Goal: Information Seeking & Learning: Learn about a topic

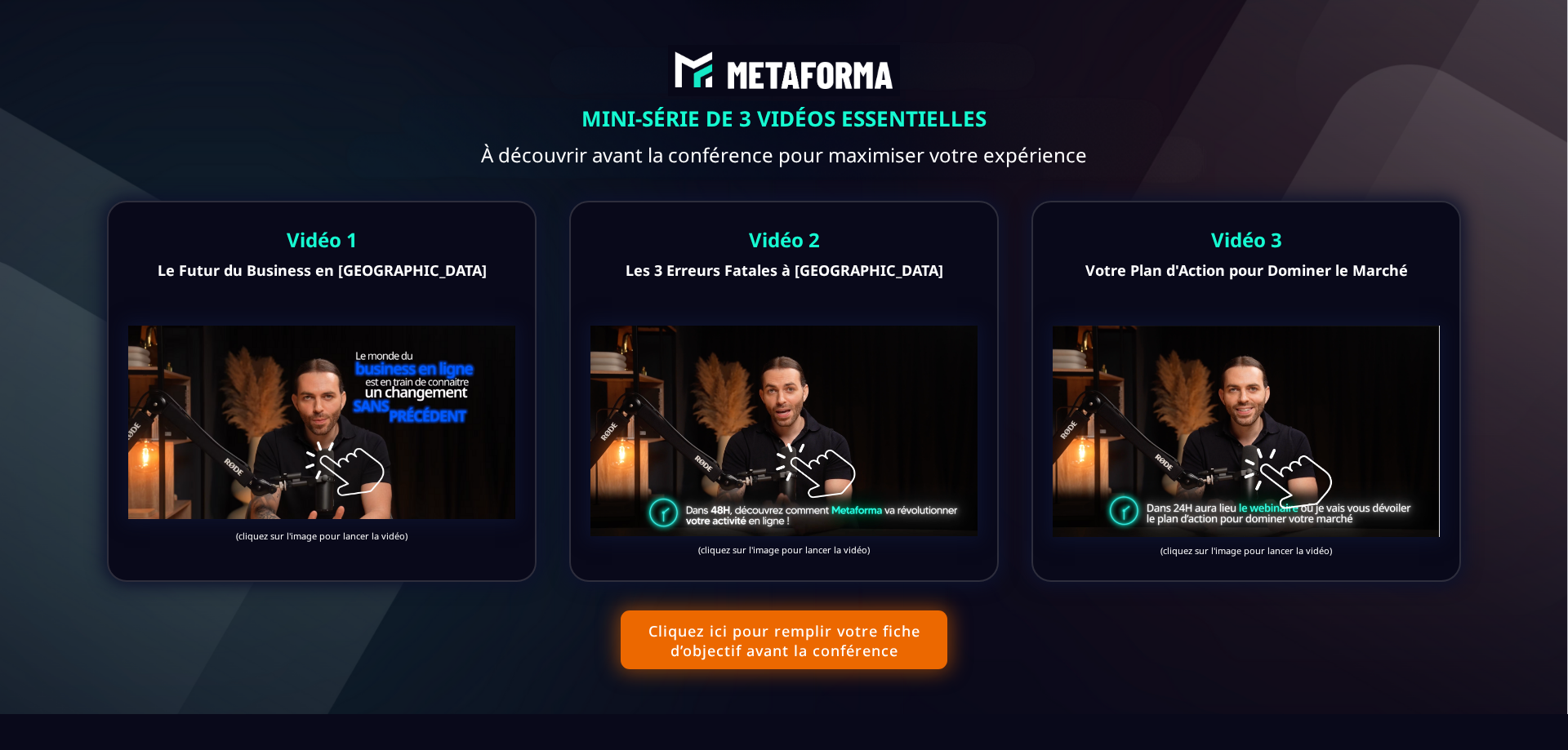
click at [385, 398] on img at bounding box center [321, 422] width 387 height 194
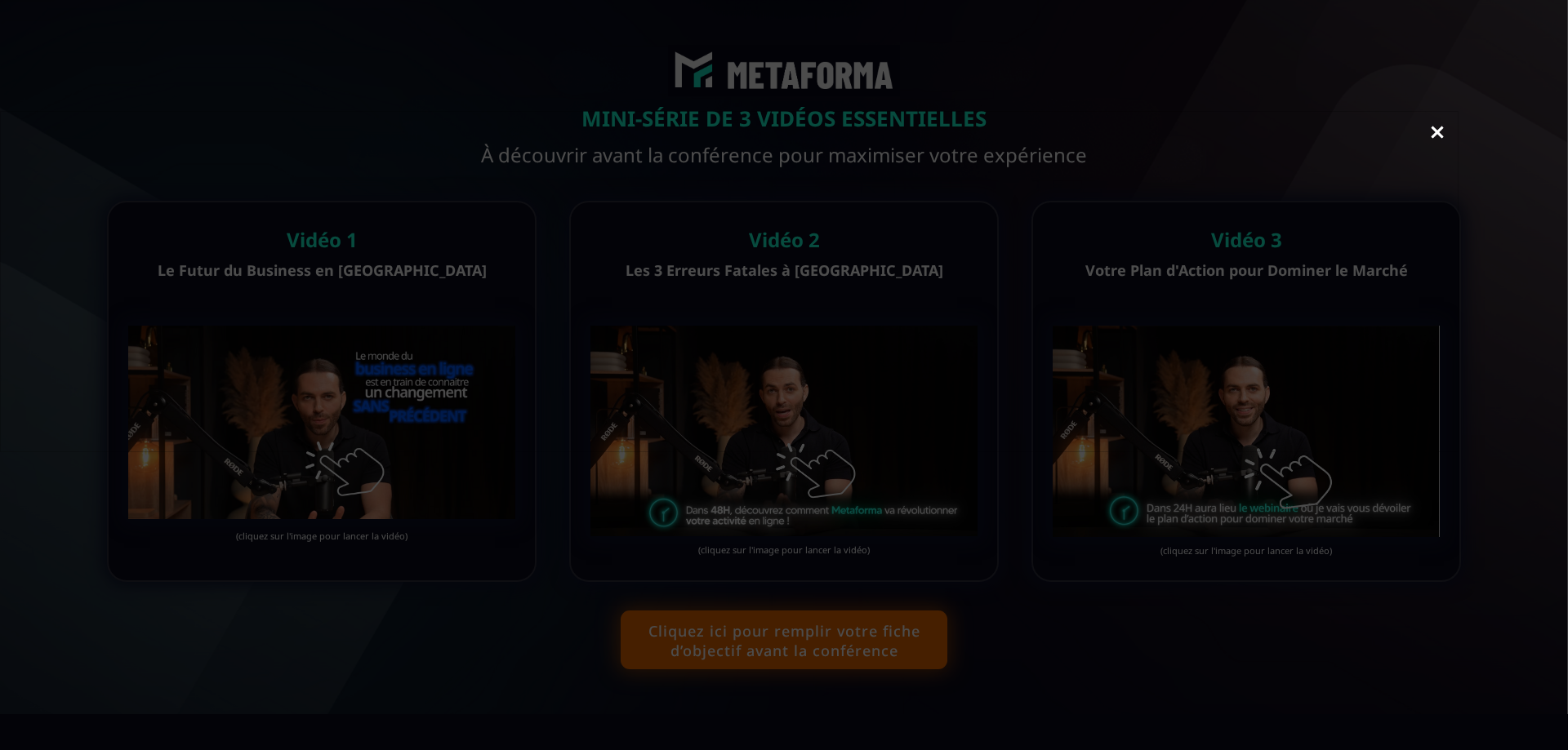
click at [465, 665] on div "Delete" at bounding box center [784, 375] width 1568 height 750
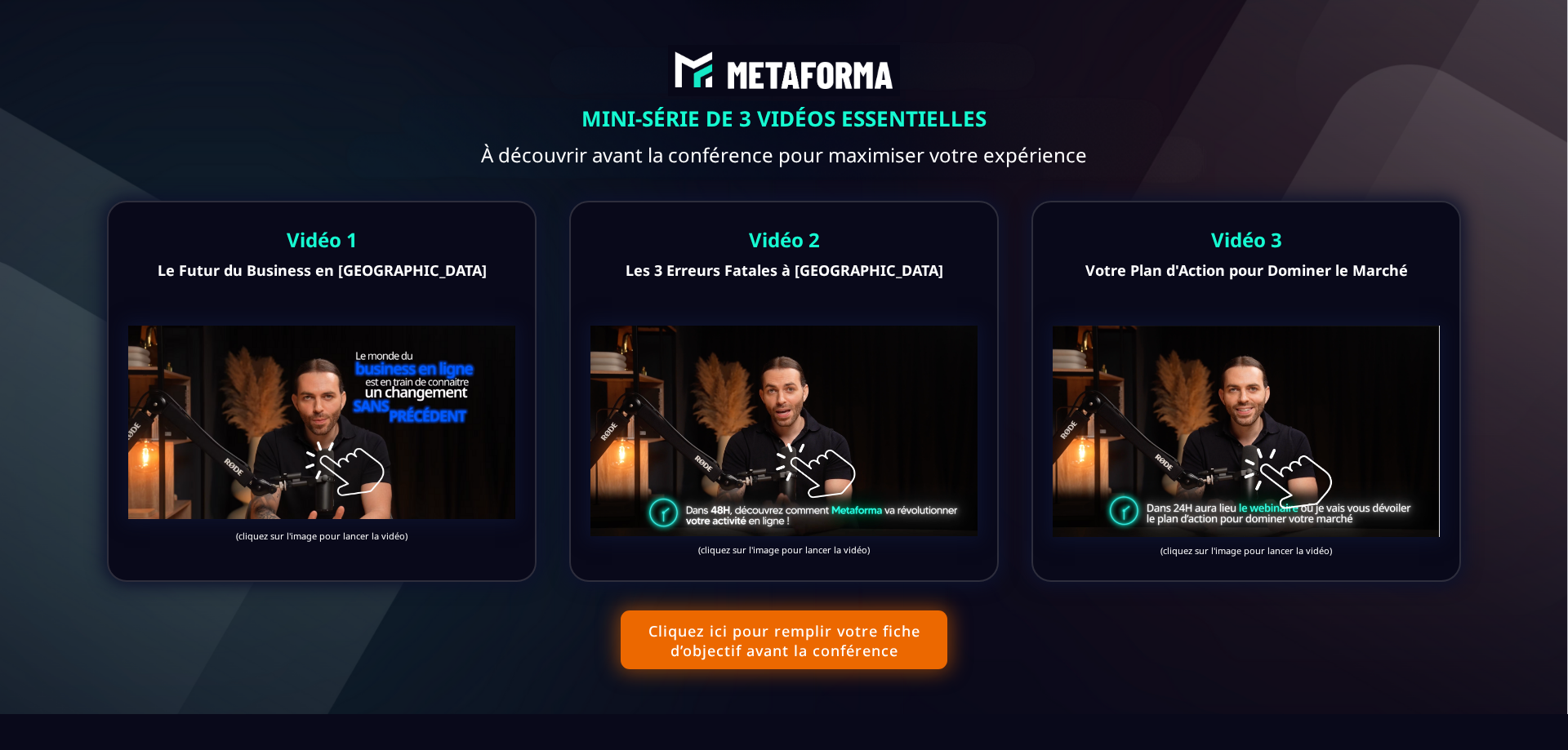
click at [468, 489] on img at bounding box center [321, 422] width 387 height 194
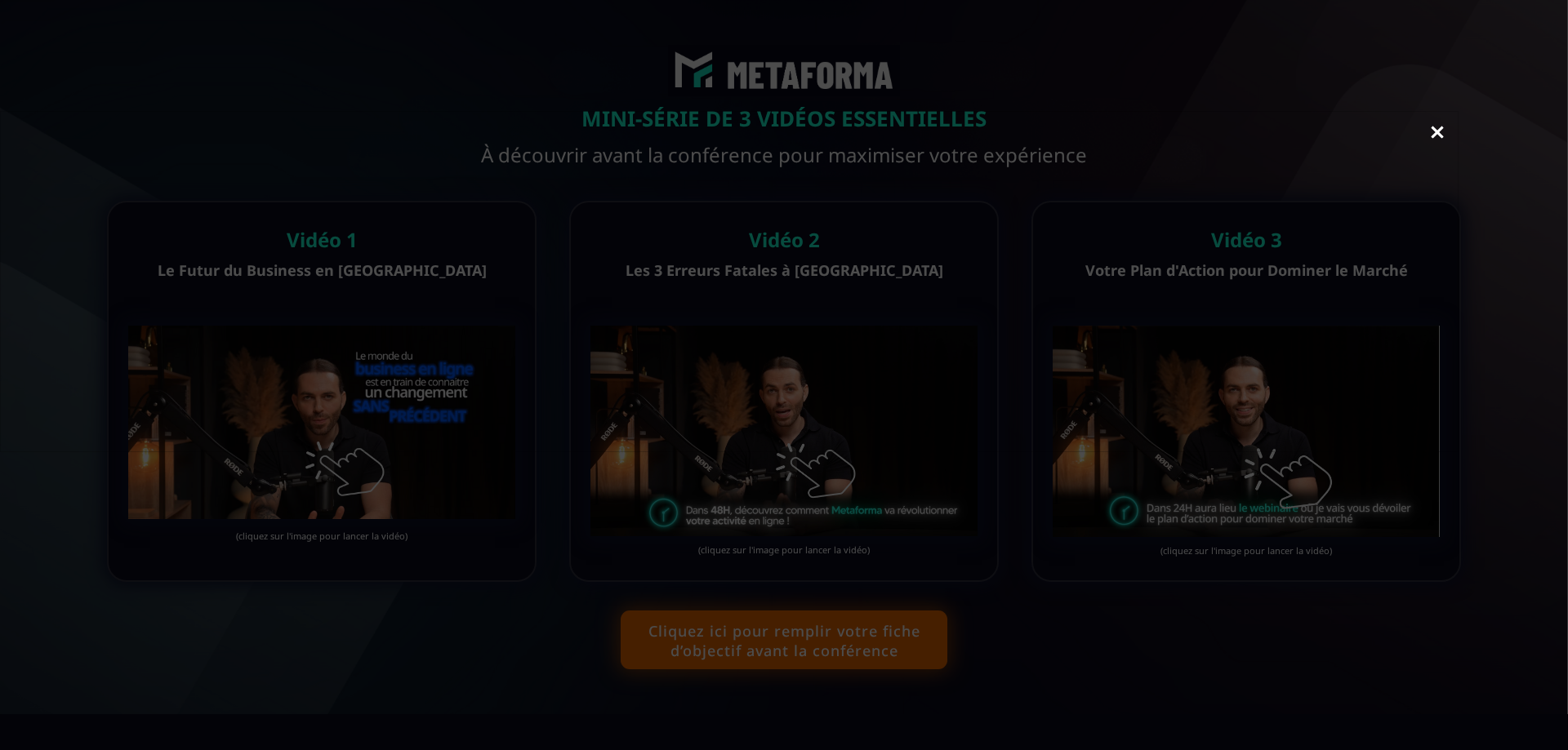
click at [1435, 129] on link "Close" at bounding box center [1437, 133] width 32 height 36
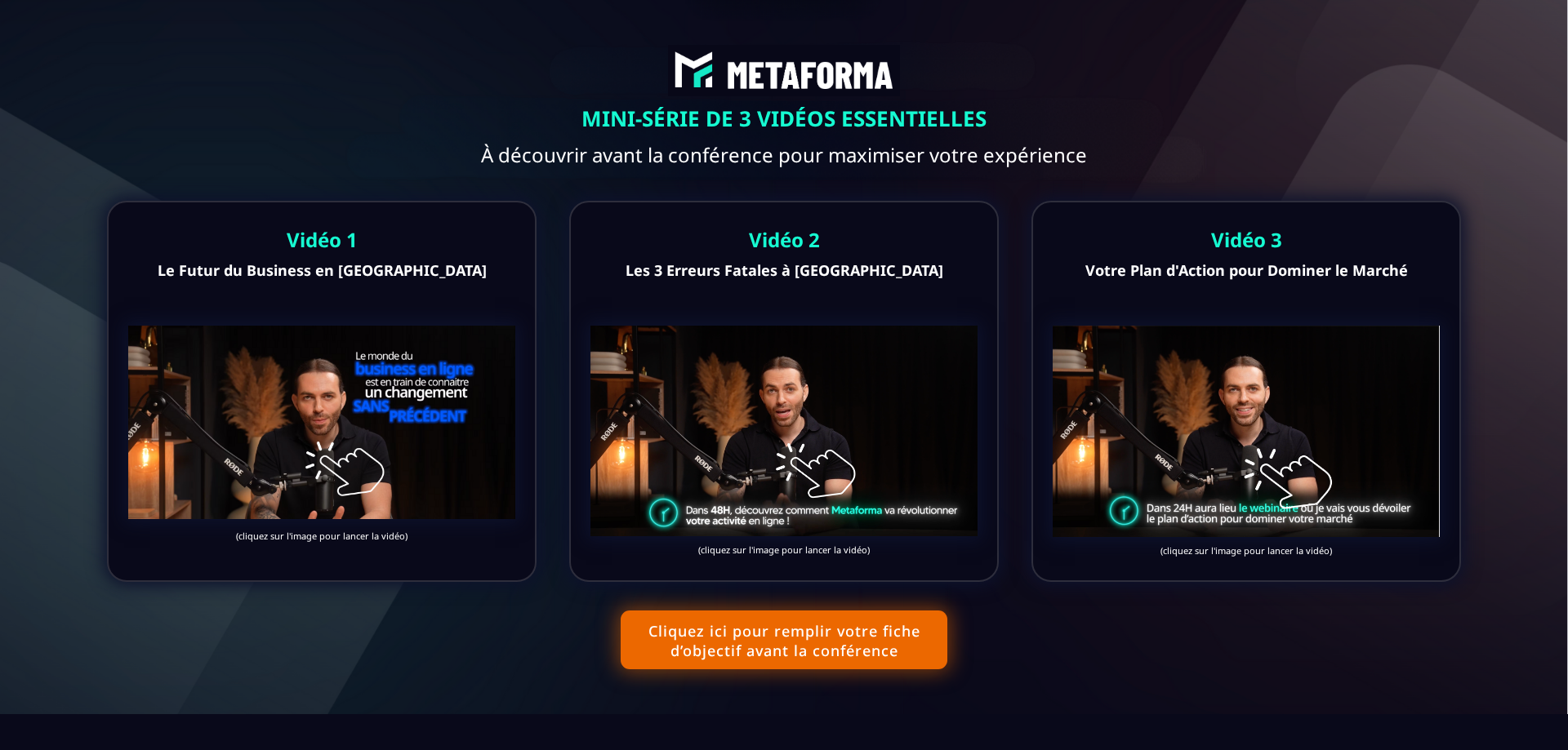
click at [792, 453] on img at bounding box center [784, 431] width 387 height 211
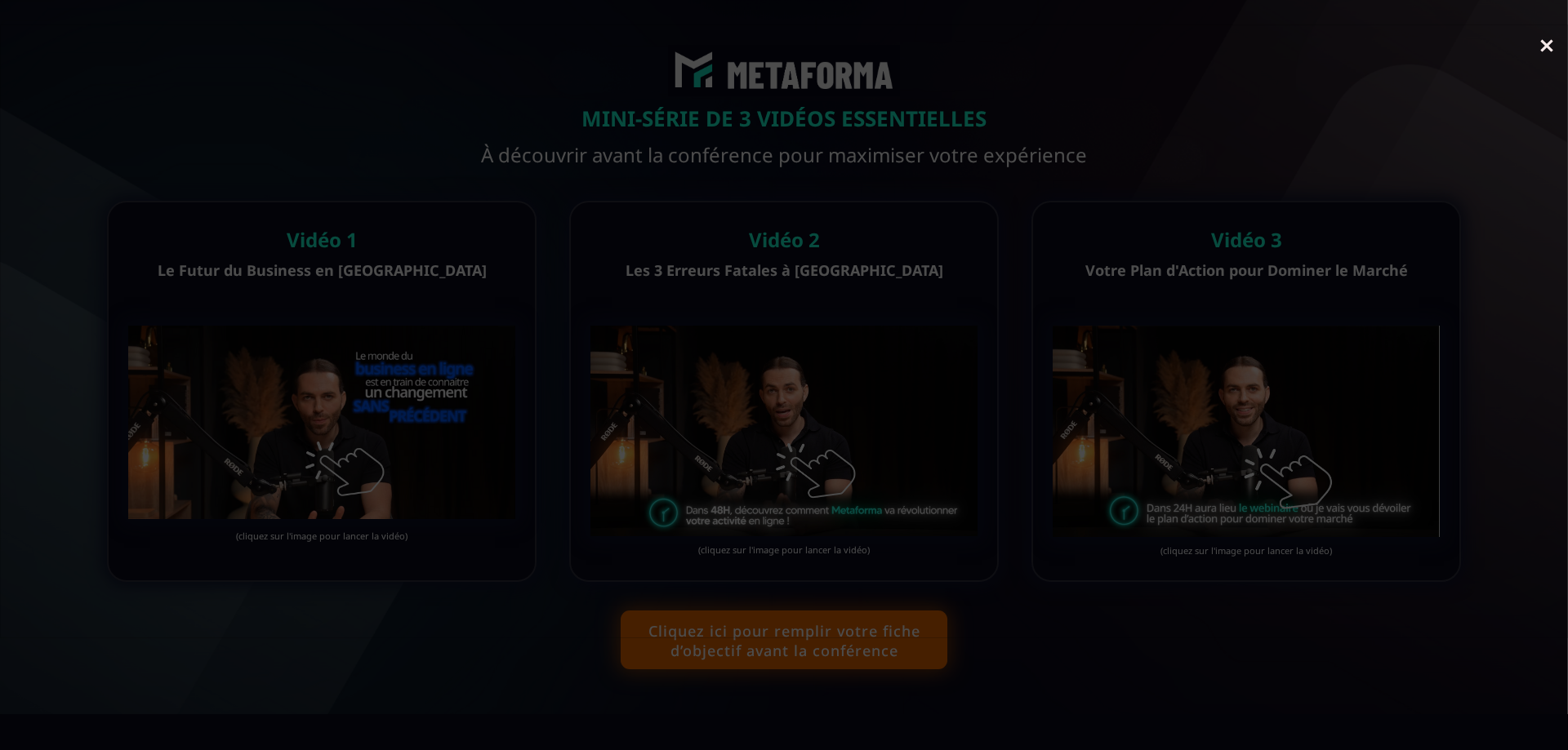
click at [1542, 50] on link "Close" at bounding box center [1547, 48] width 32 height 36
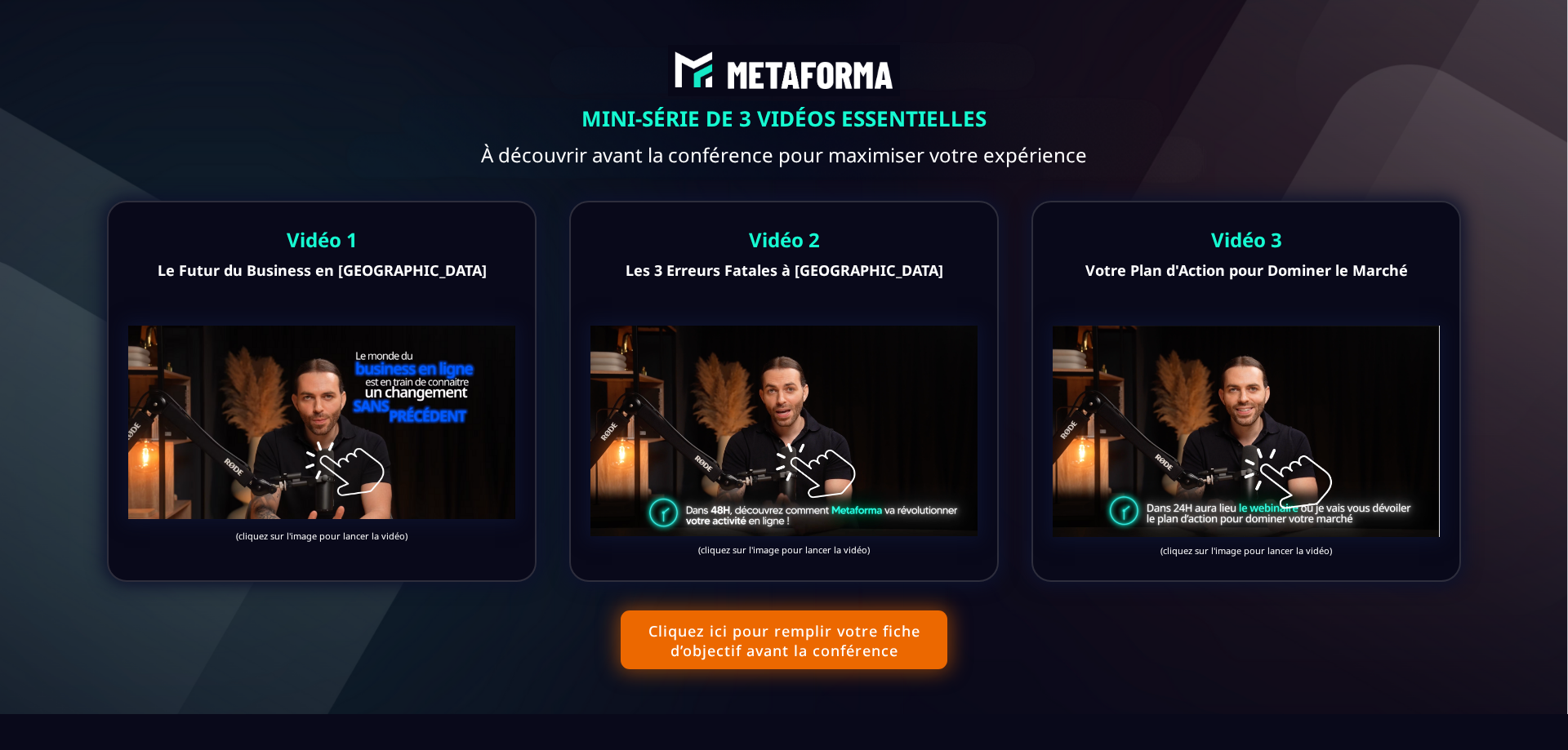
click at [793, 654] on button "Cliquez ici pour remplir votre fiche d’objectif avant la conférence" at bounding box center [784, 640] width 326 height 59
click at [1294, 473] on img at bounding box center [1246, 431] width 387 height 211
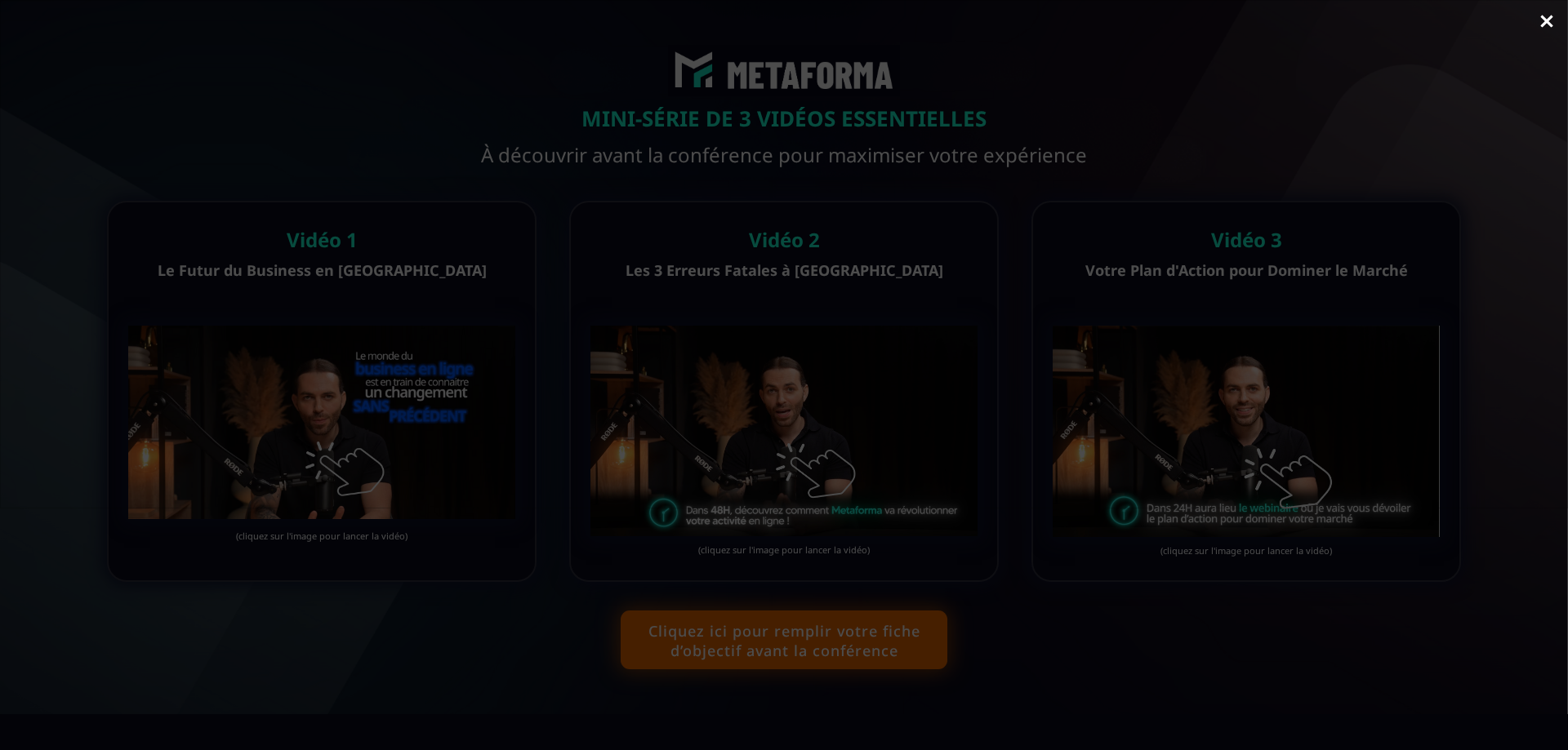
click at [1541, 19] on link "Close" at bounding box center [1547, 23] width 32 height 36
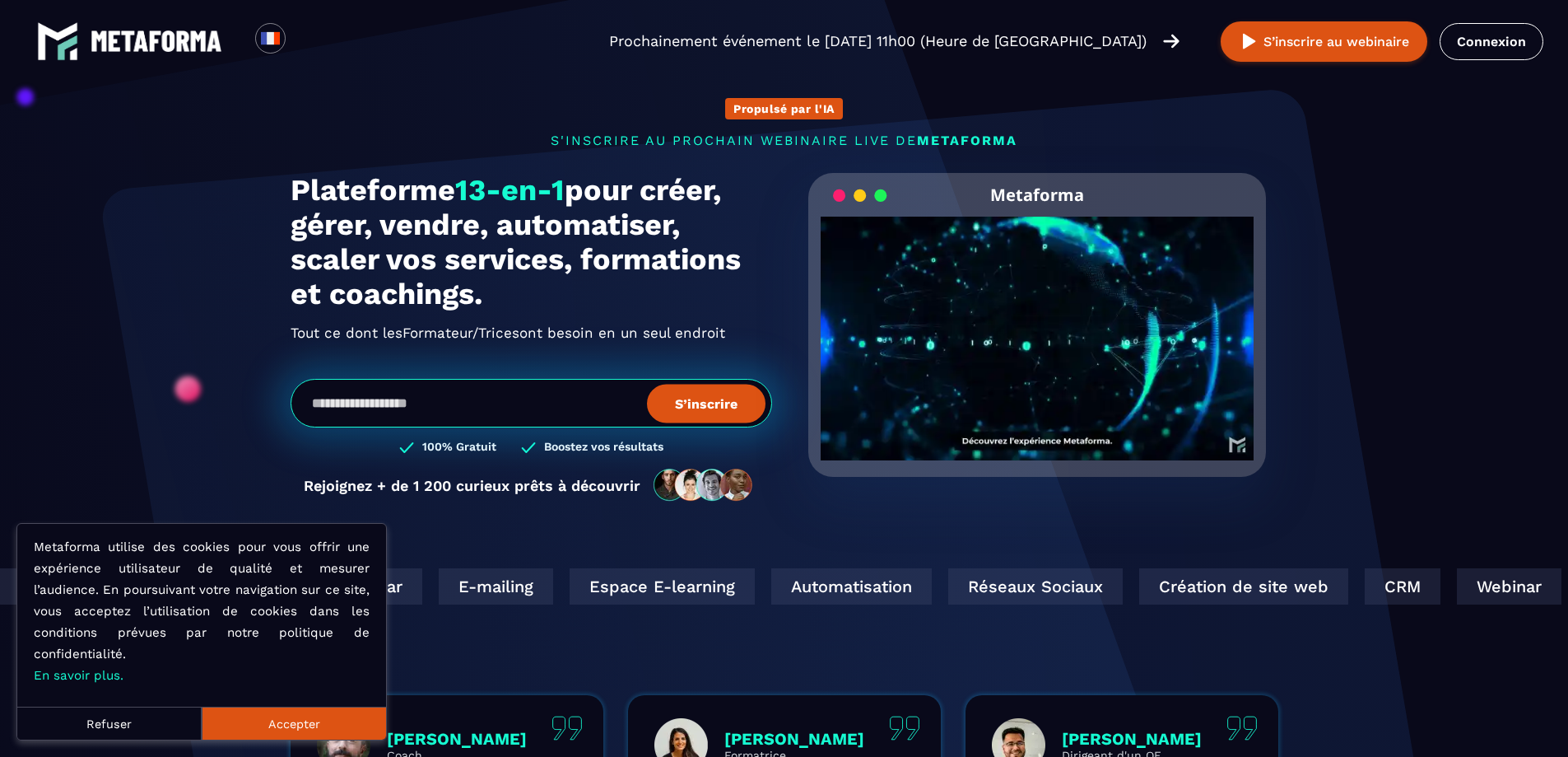
click at [253, 727] on button "Accepter" at bounding box center [293, 723] width 184 height 33
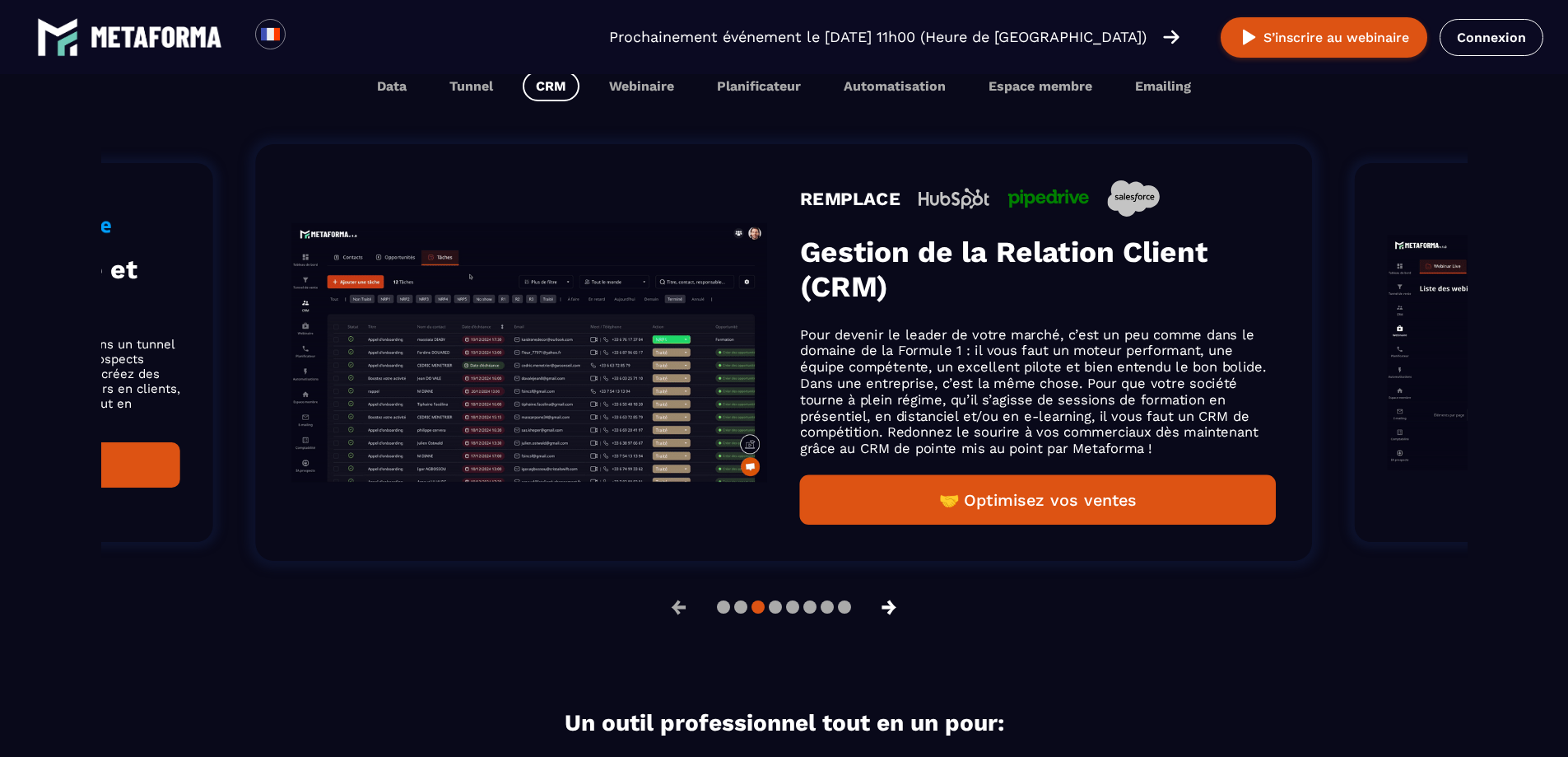
scroll to position [1071, 0]
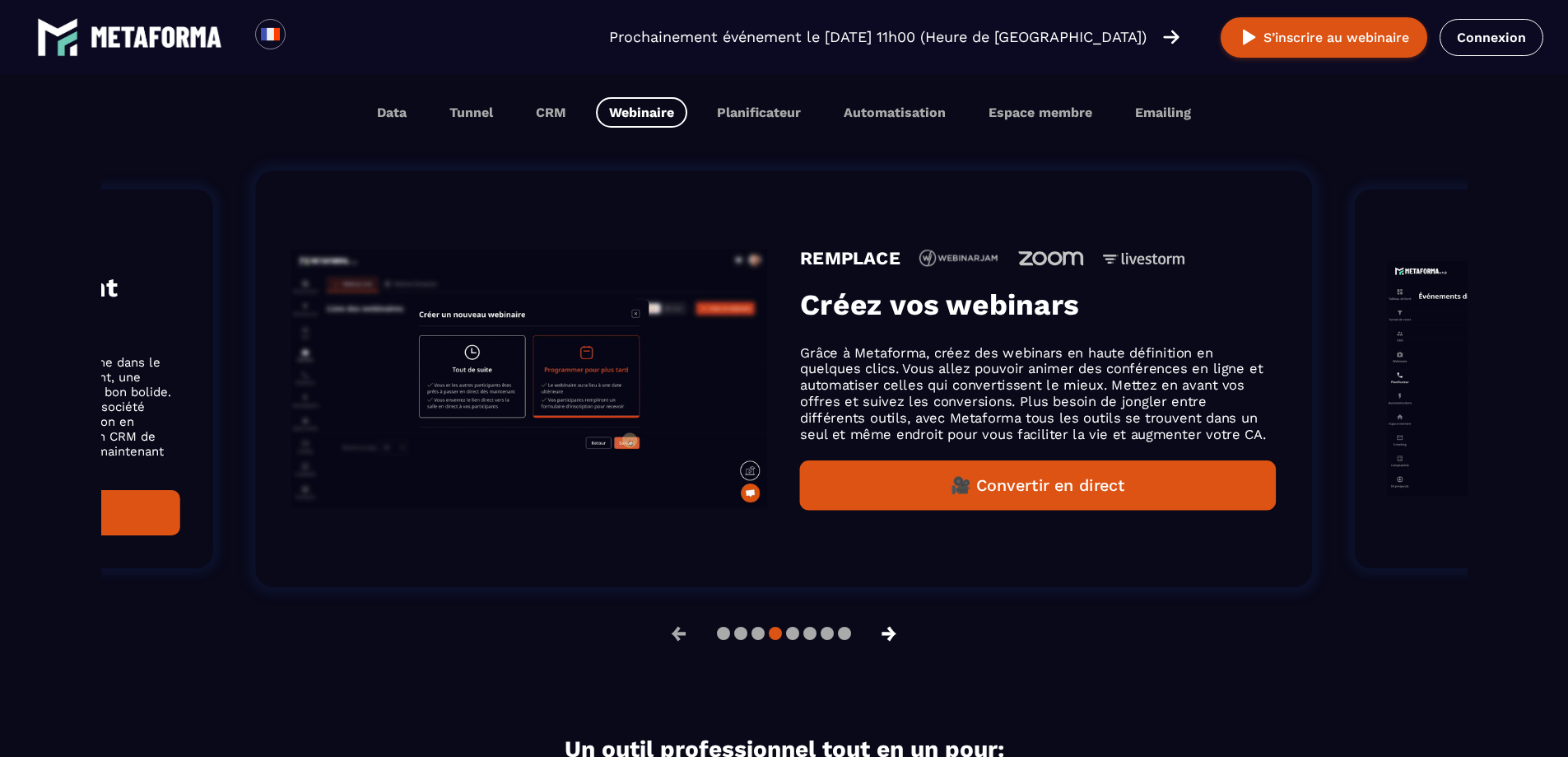
click at [887, 640] on button "→" at bounding box center [889, 634] width 43 height 39
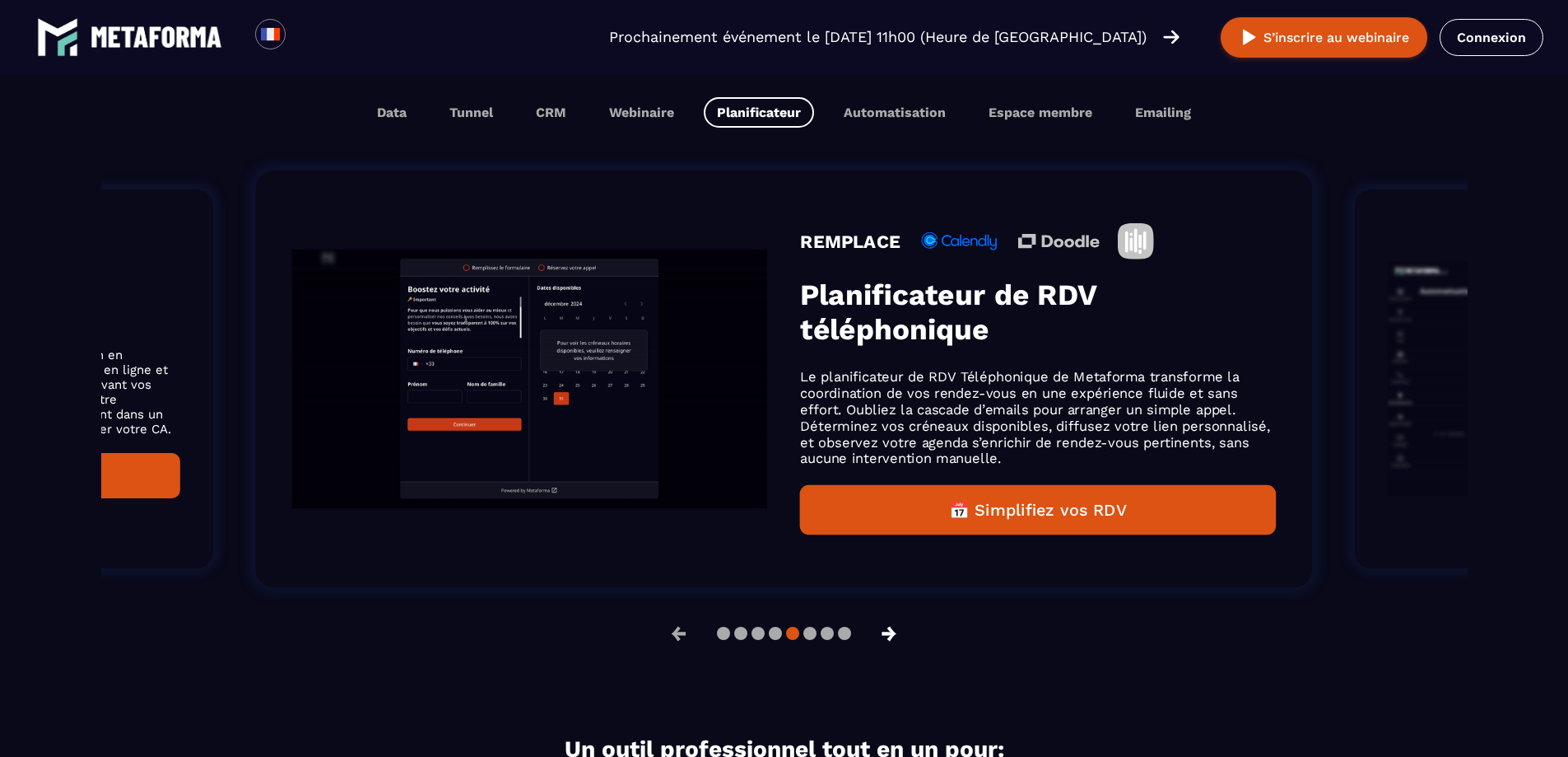
click at [887, 640] on button "→" at bounding box center [889, 634] width 43 height 39
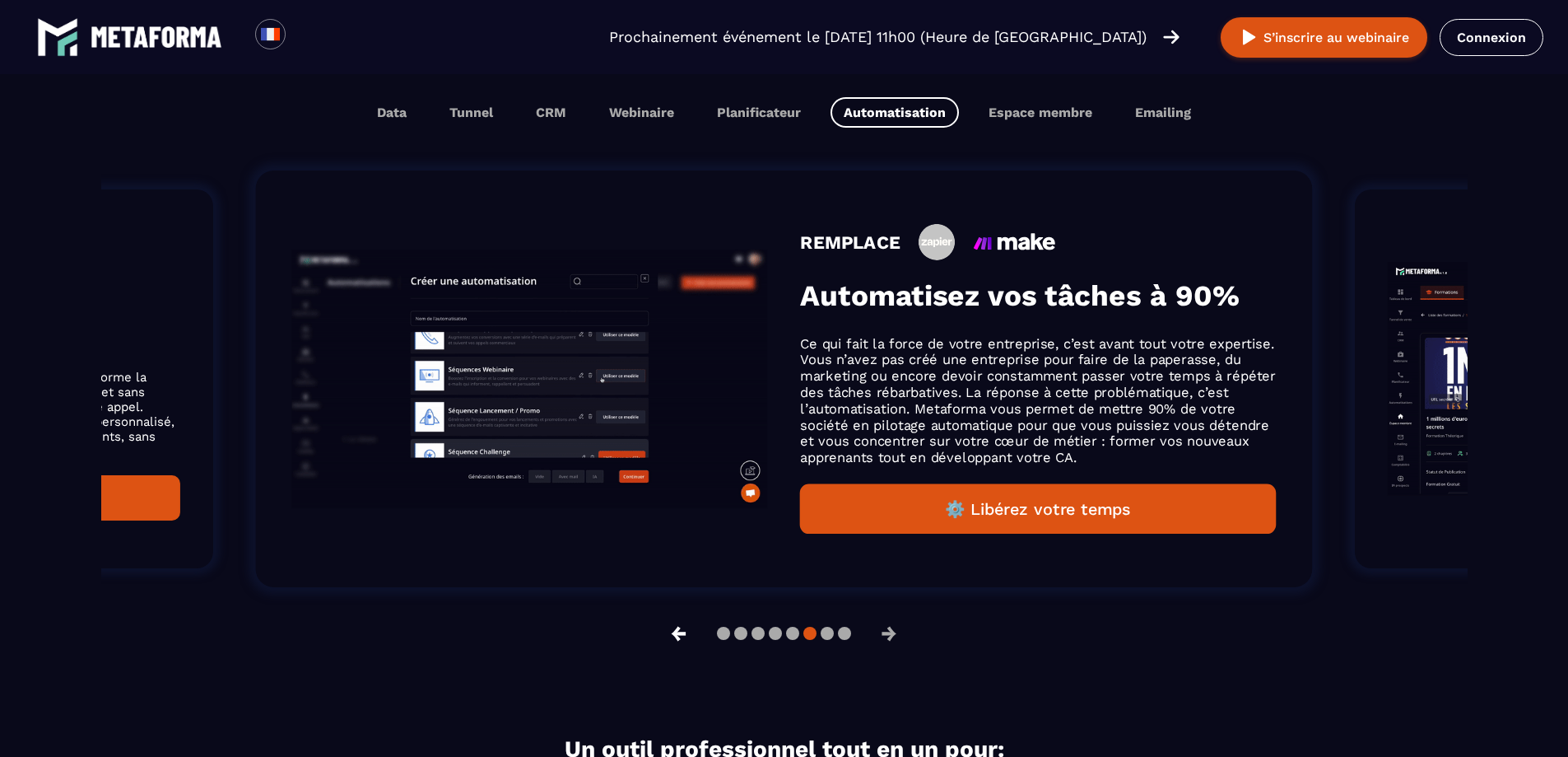
click at [683, 643] on button "←" at bounding box center [679, 634] width 43 height 39
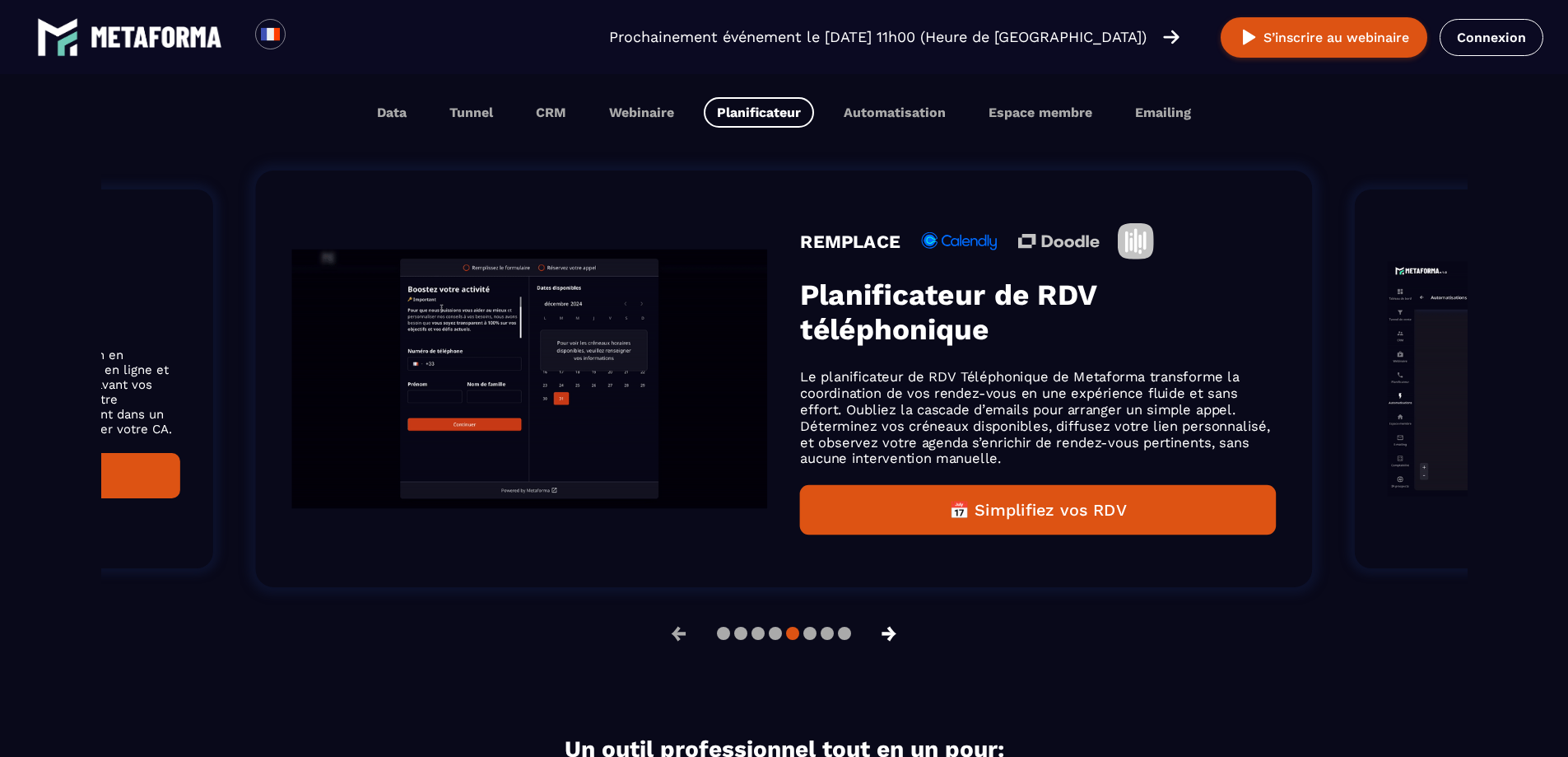
click at [885, 638] on button "→" at bounding box center [889, 634] width 43 height 39
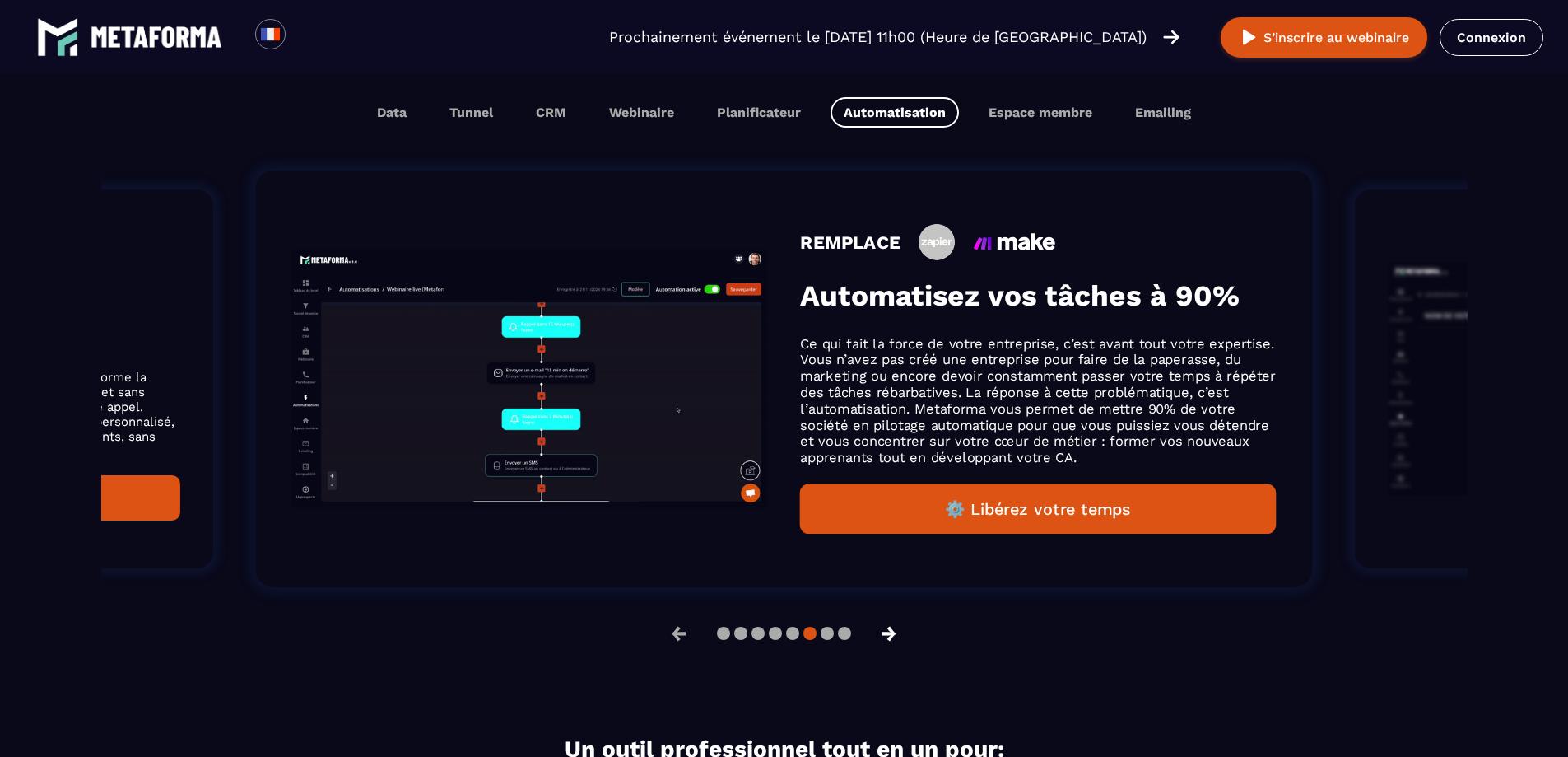
click at [885, 638] on button "→" at bounding box center [889, 634] width 43 height 39
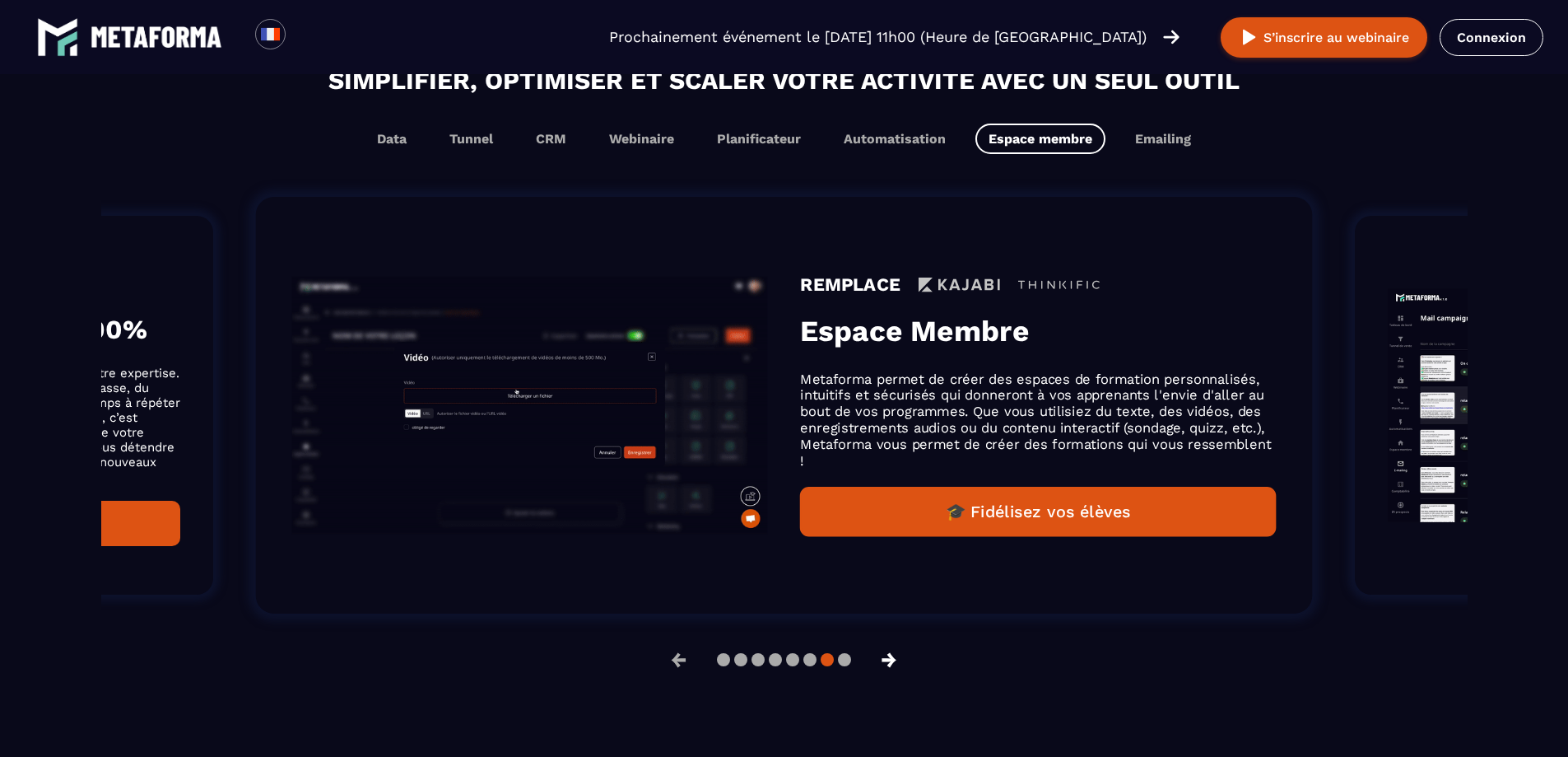
scroll to position [1097, 0]
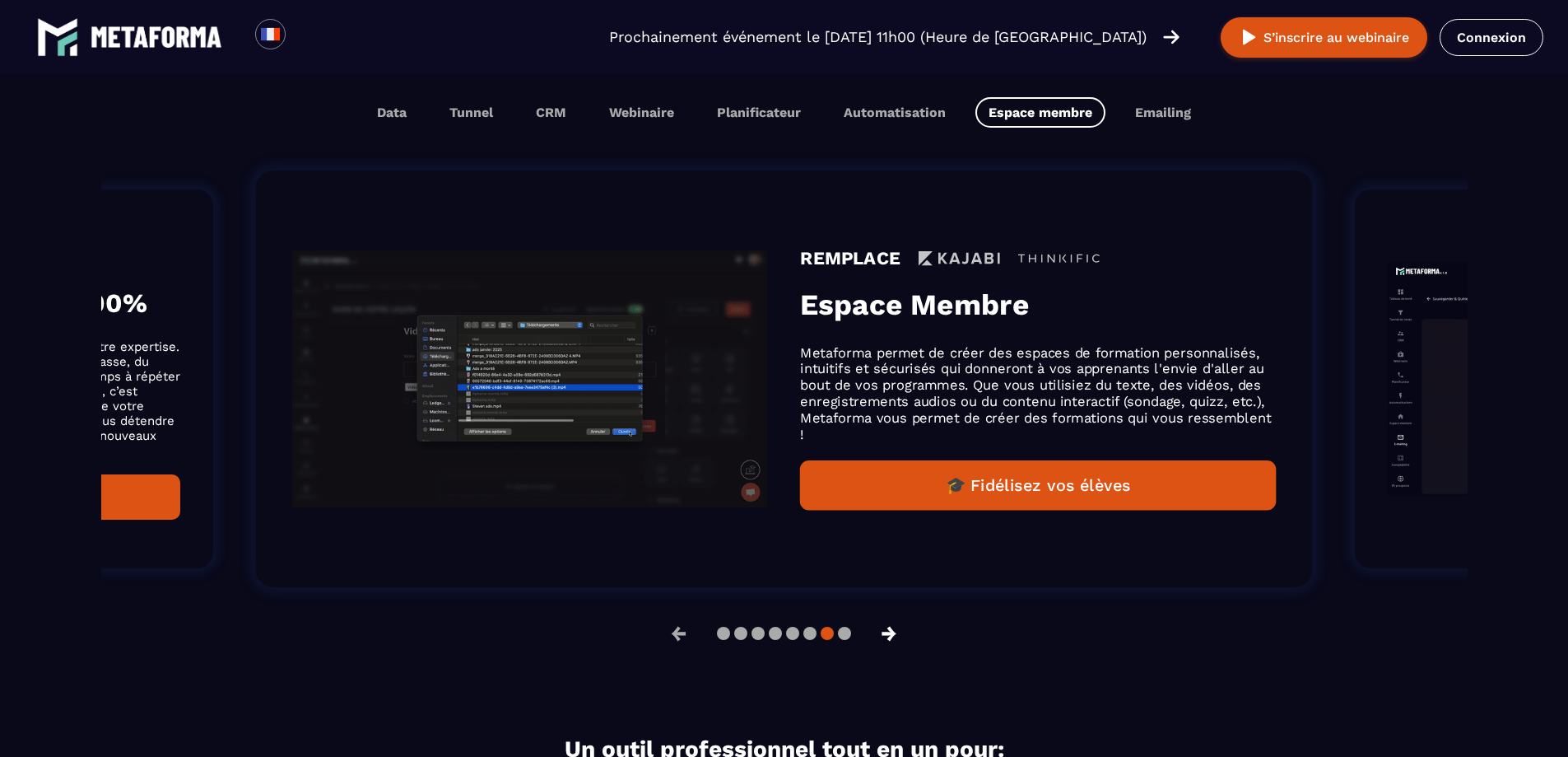
click at [885, 638] on button "→" at bounding box center [889, 634] width 43 height 39
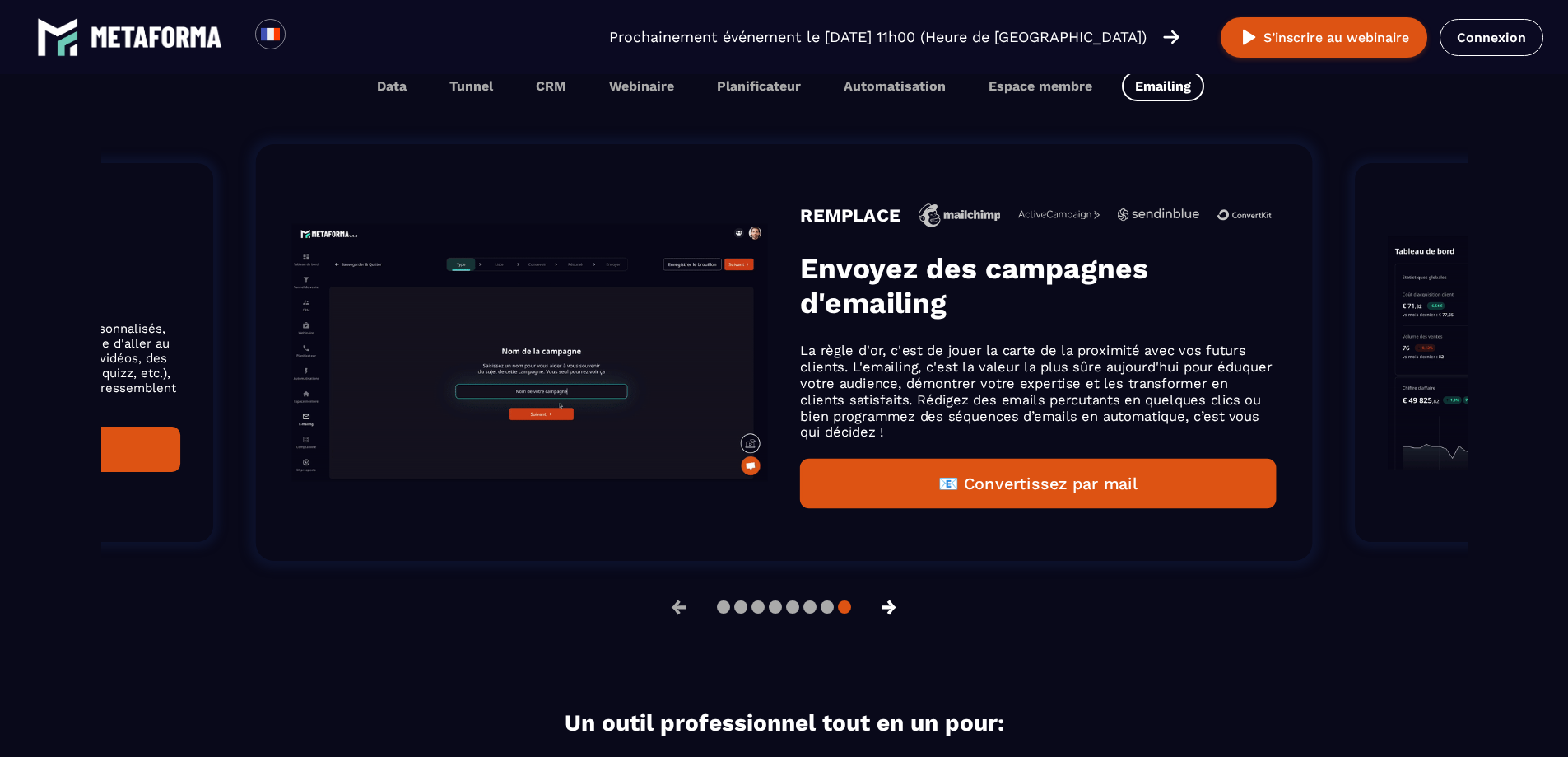
scroll to position [1071, 0]
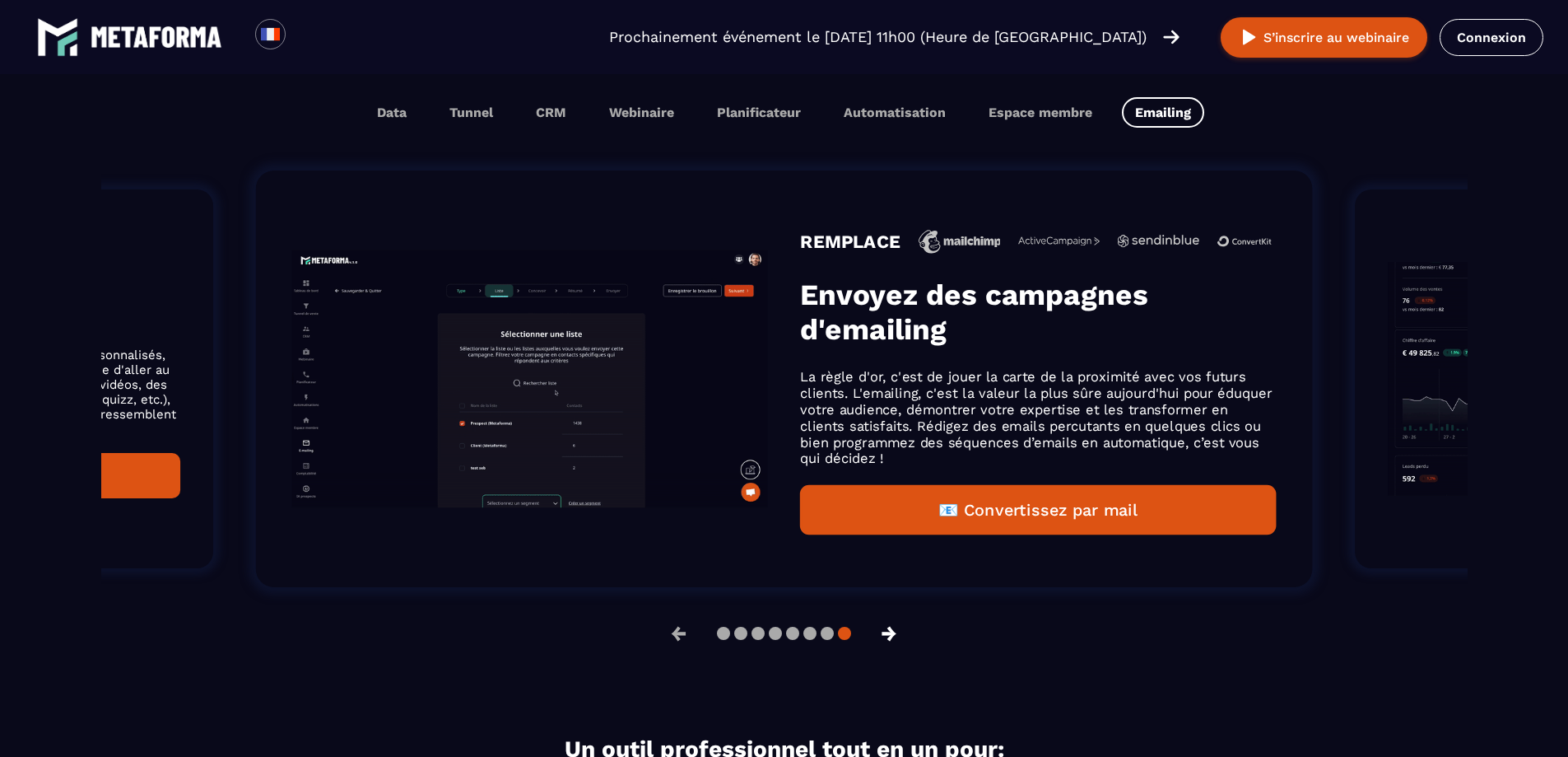
click at [885, 638] on button "→" at bounding box center [889, 634] width 43 height 39
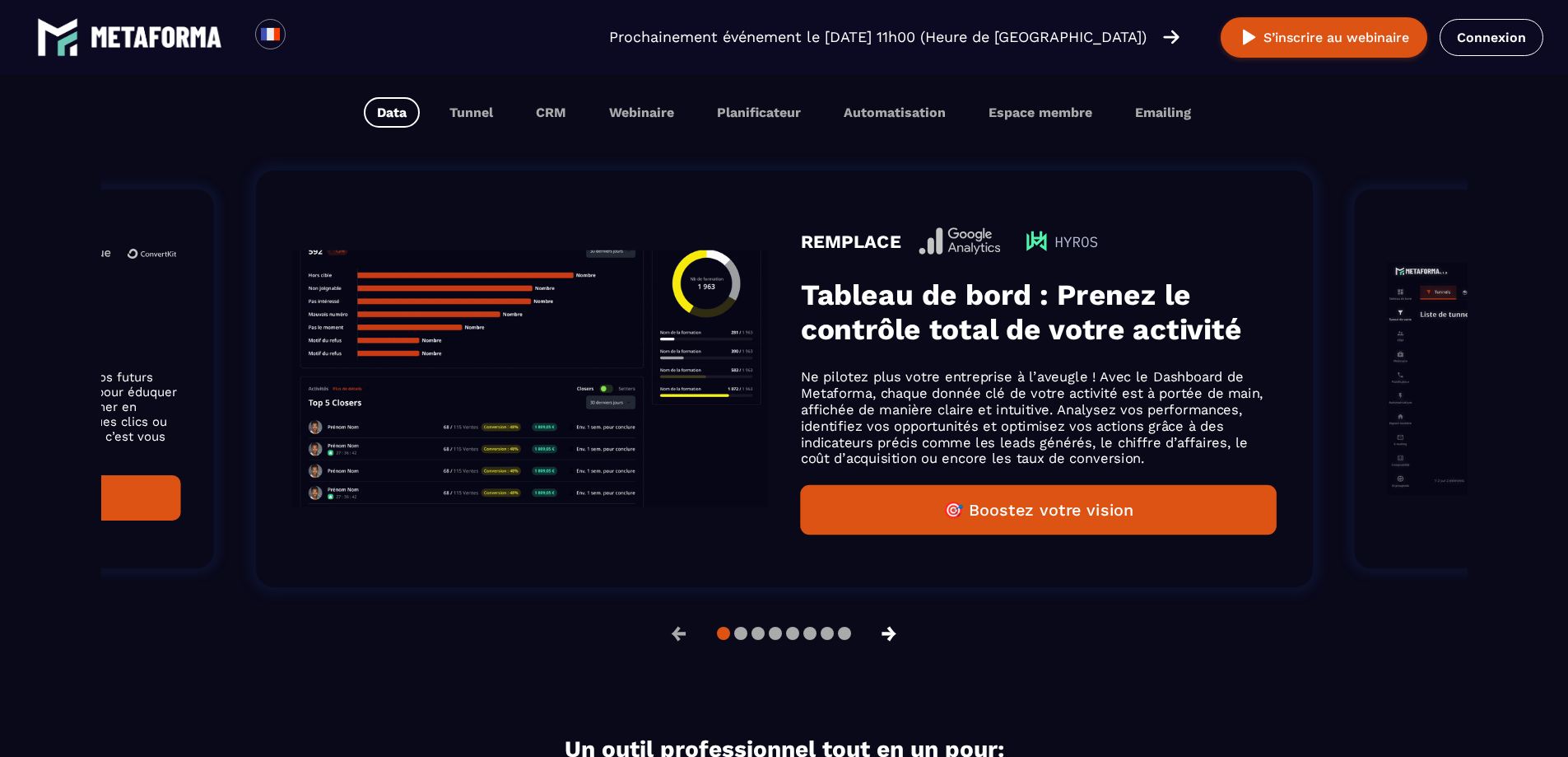
click at [885, 638] on button "→" at bounding box center [889, 634] width 43 height 39
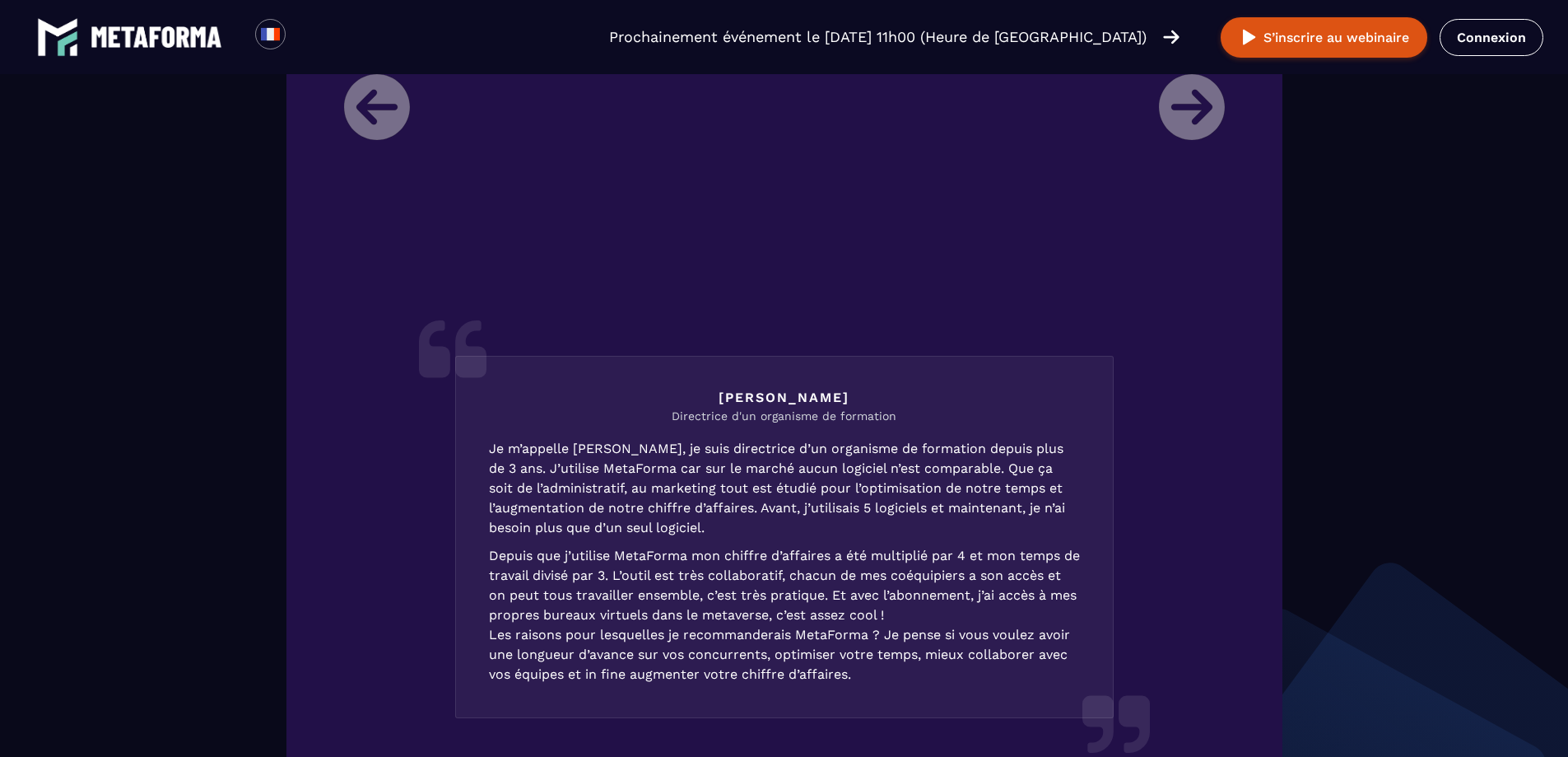
scroll to position [2168, 0]
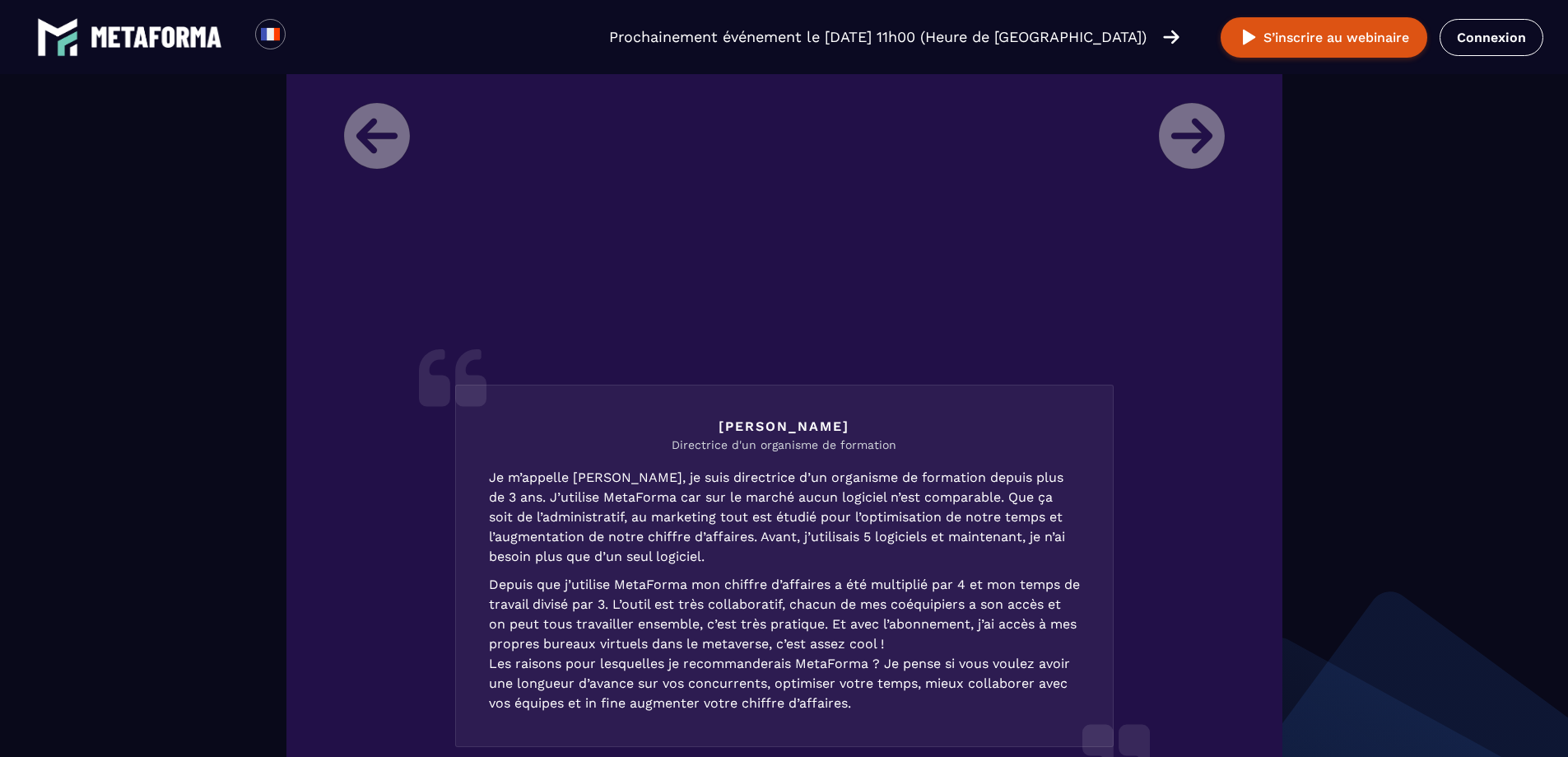
click at [1186, 141] on li "Laura Directrice d'un organisme de formation Je m’appelle Laura, je suis direct…" at bounding box center [784, 382] width 906 height 858
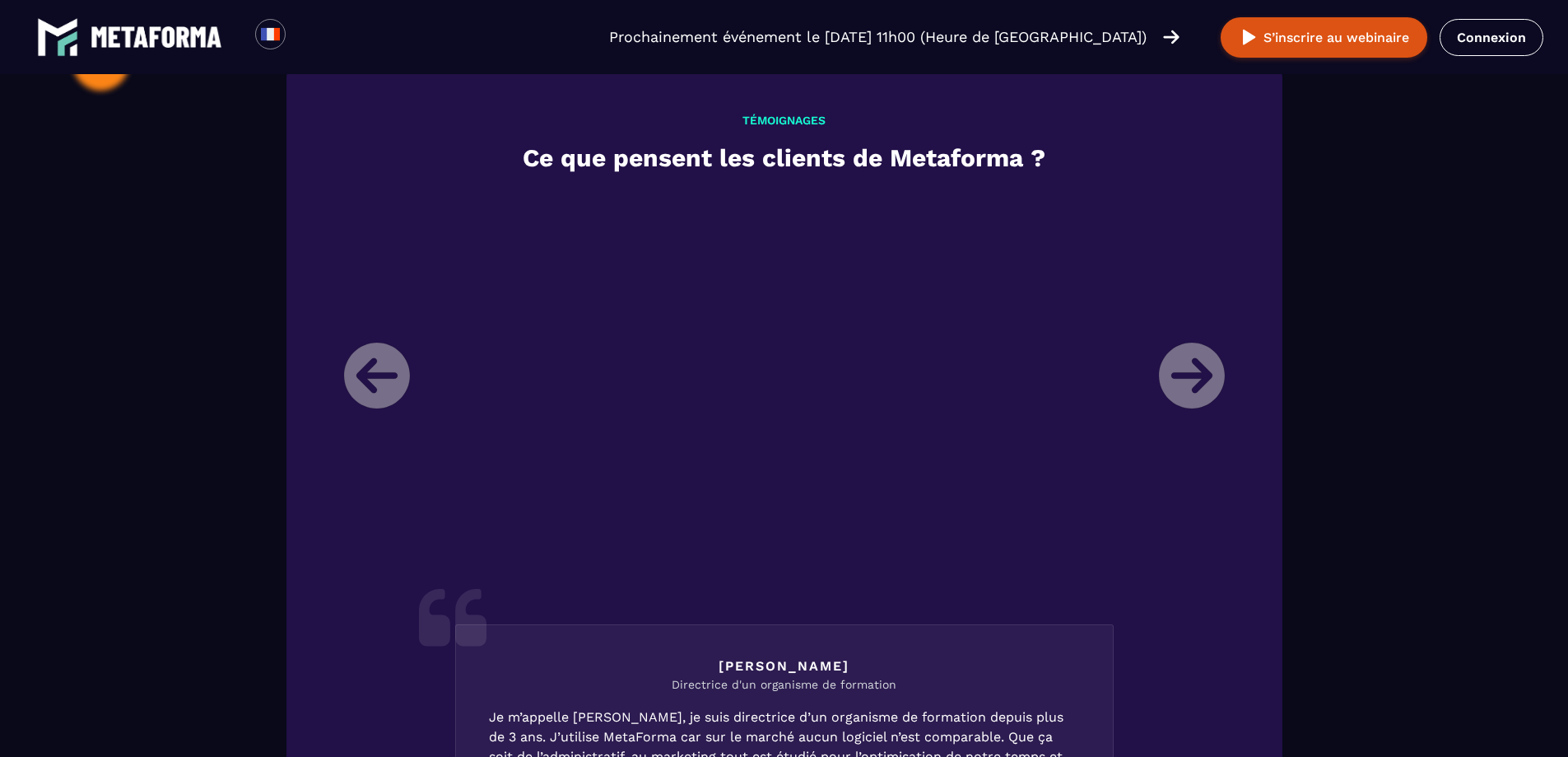
scroll to position [1895, 0]
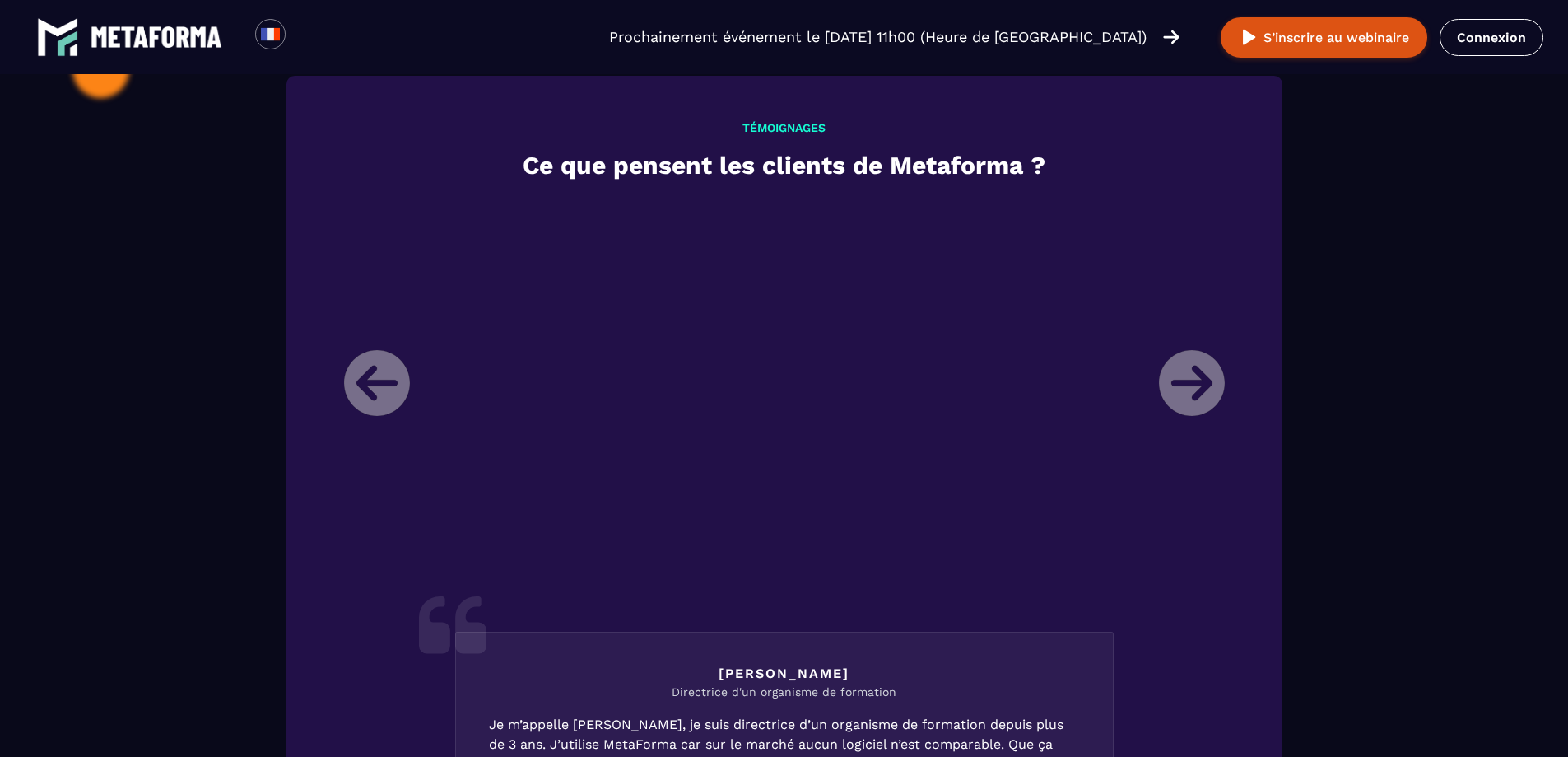
click at [377, 389] on li "Laura Directrice d'un organisme de formation Je m’appelle Laura, je suis direct…" at bounding box center [784, 628] width 906 height 858
click at [1202, 384] on li "Laura Directrice d'un organisme de formation Je m’appelle Laura, je suis direct…" at bounding box center [784, 628] width 906 height 858
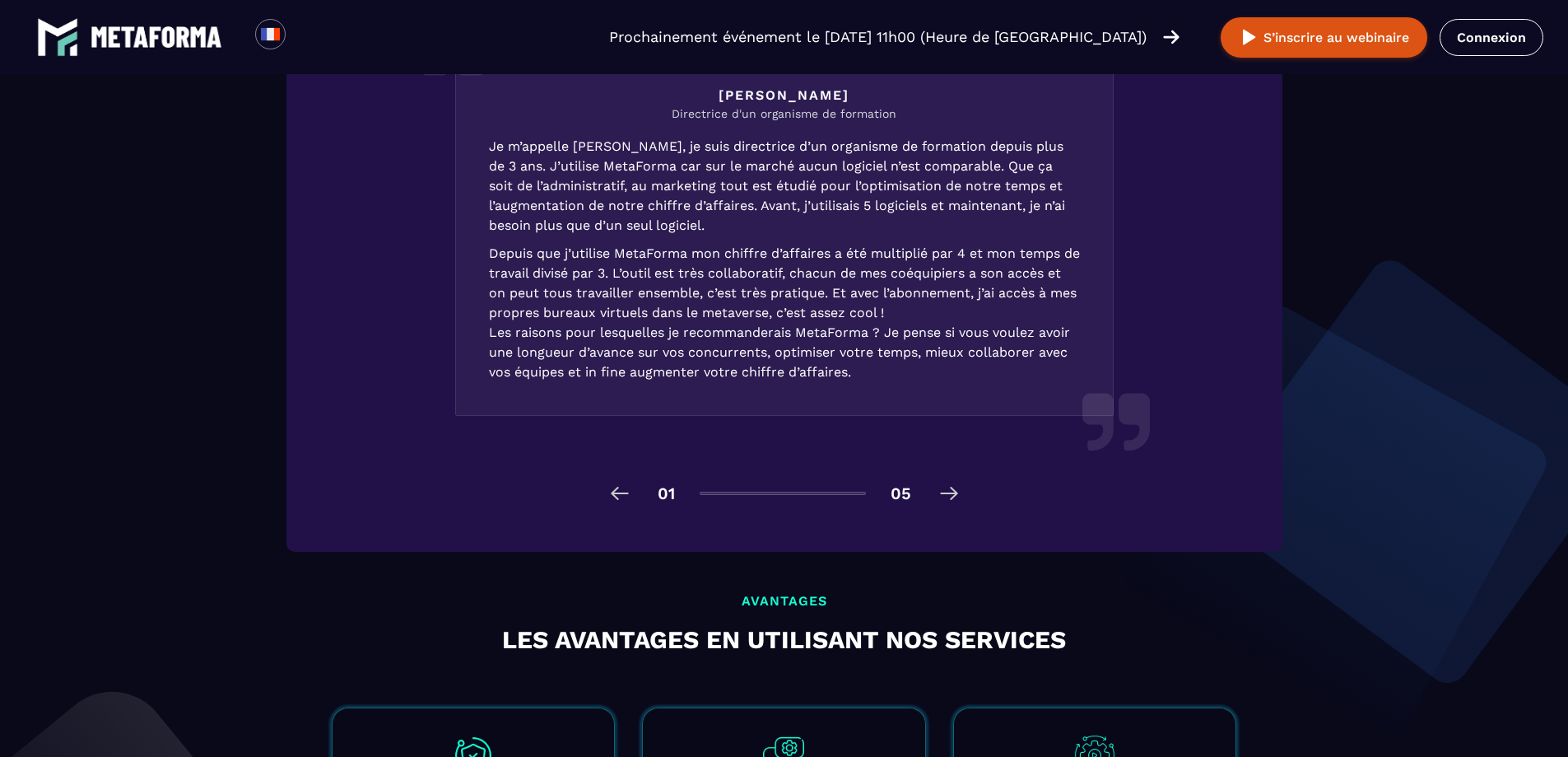
scroll to position [2636, 0]
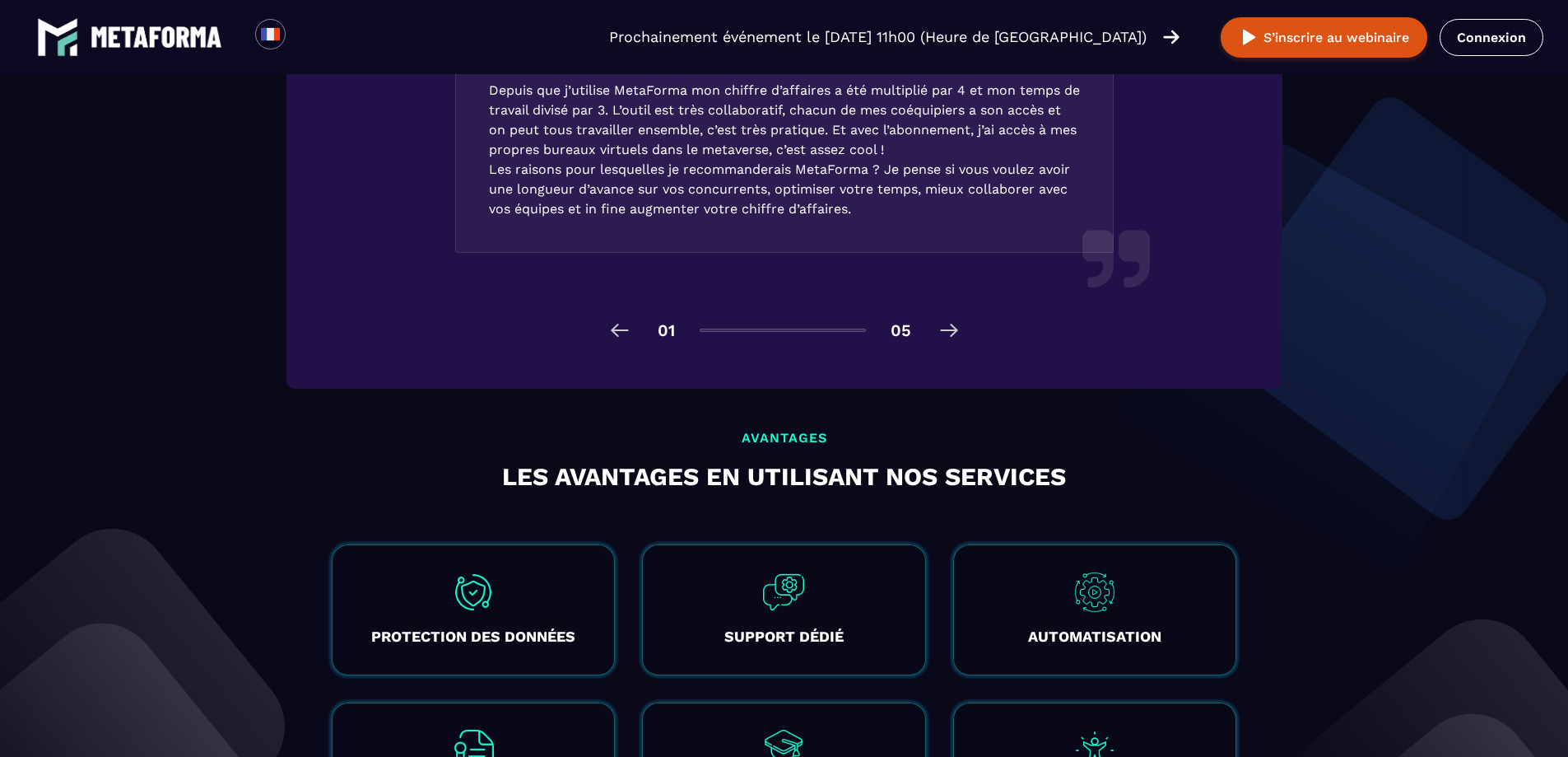
click at [960, 336] on img at bounding box center [949, 330] width 27 height 27
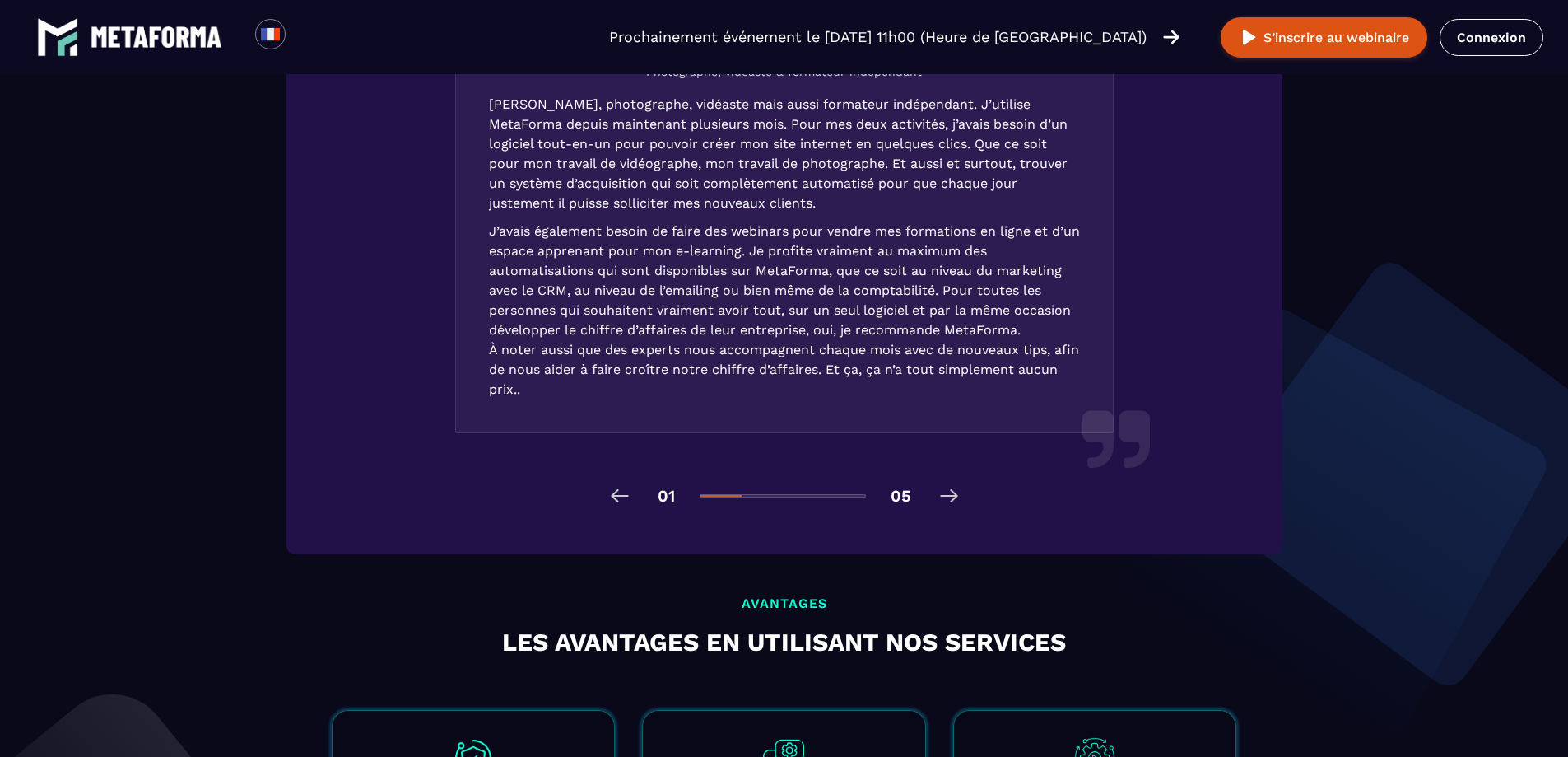
scroll to position [2471, 0]
click at [956, 502] on img at bounding box center [949, 495] width 27 height 27
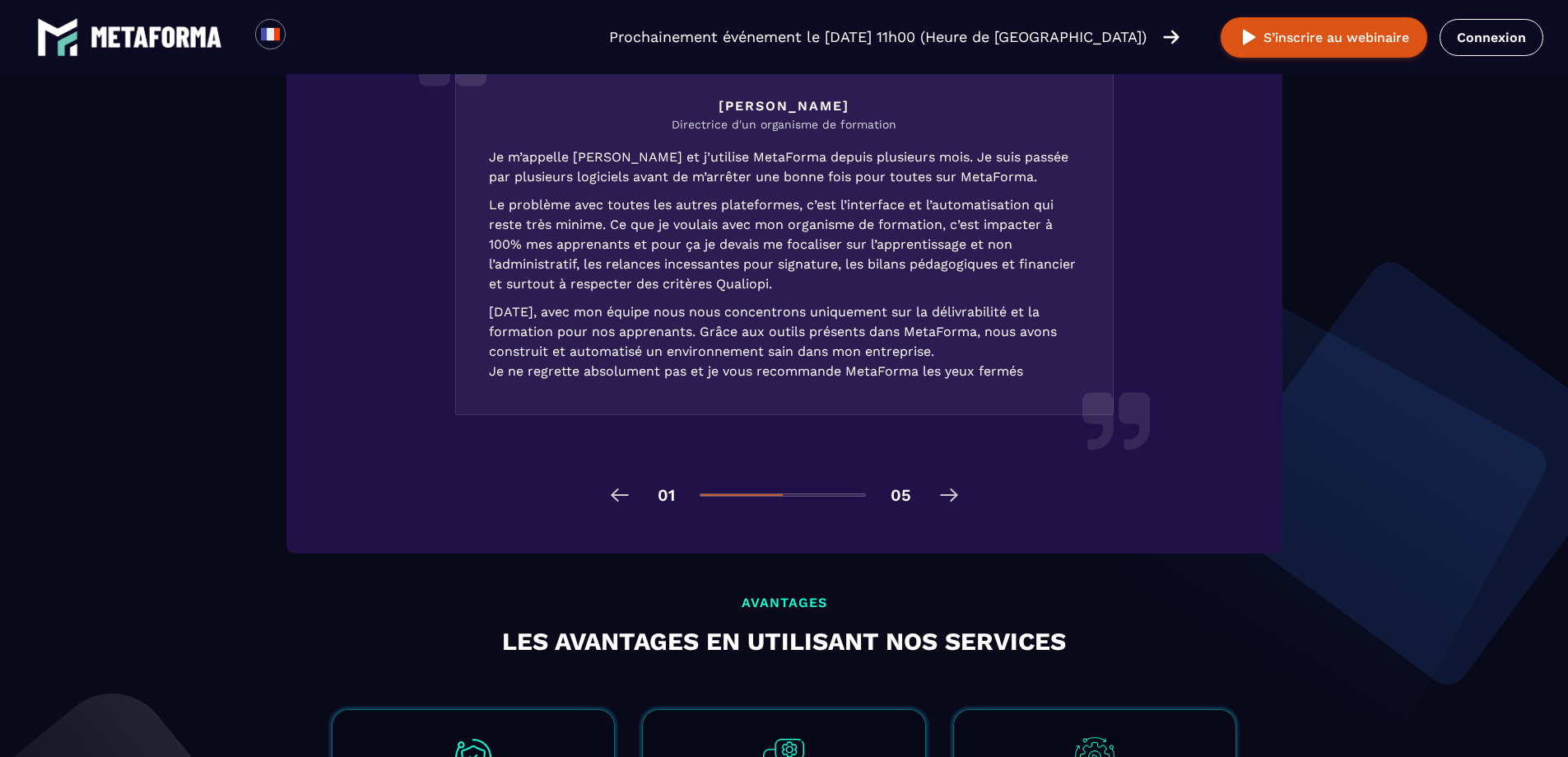
click at [955, 502] on img at bounding box center [949, 495] width 27 height 27
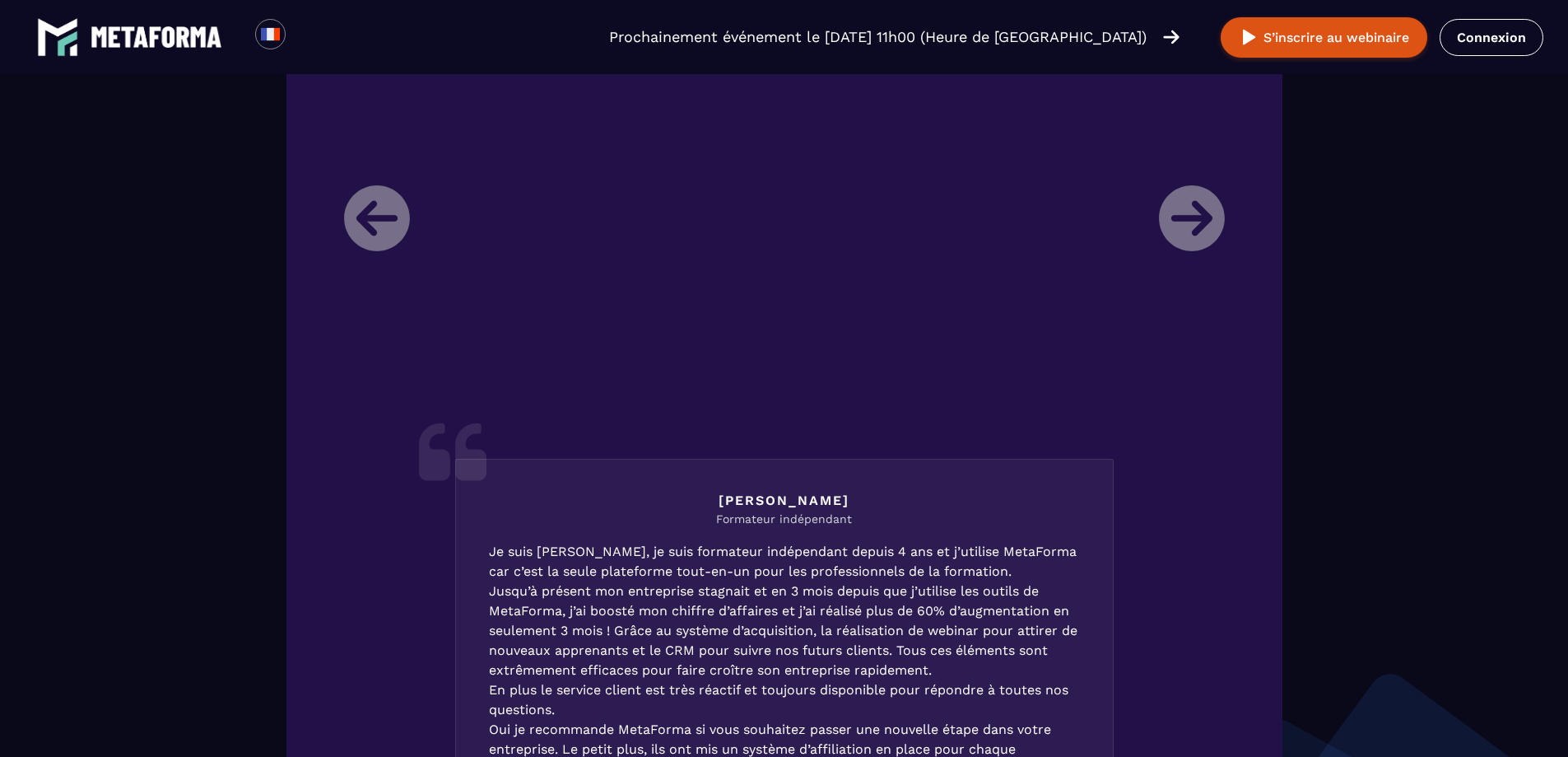
scroll to position [2415, 0]
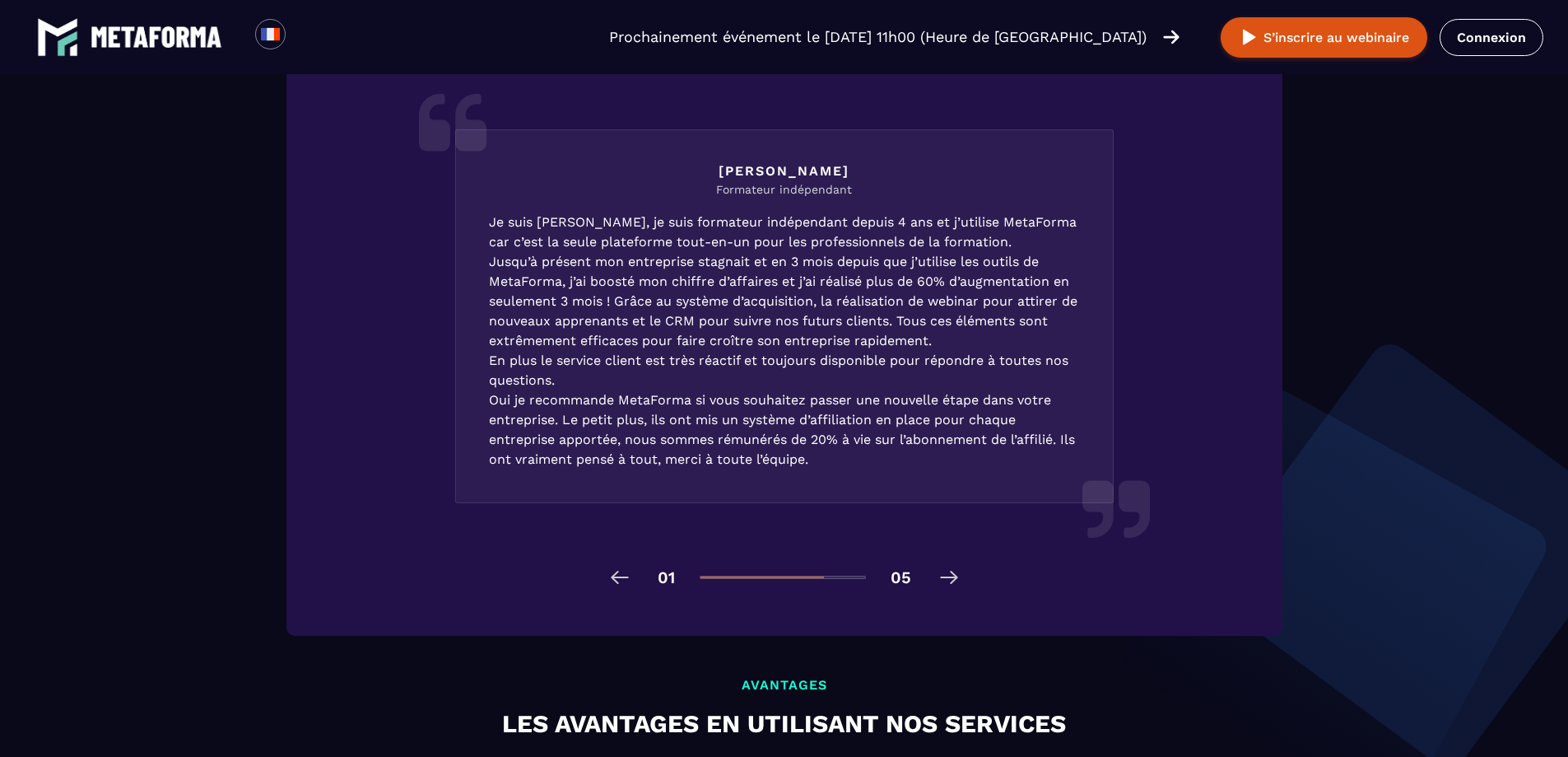
click at [945, 573] on img at bounding box center [949, 577] width 27 height 27
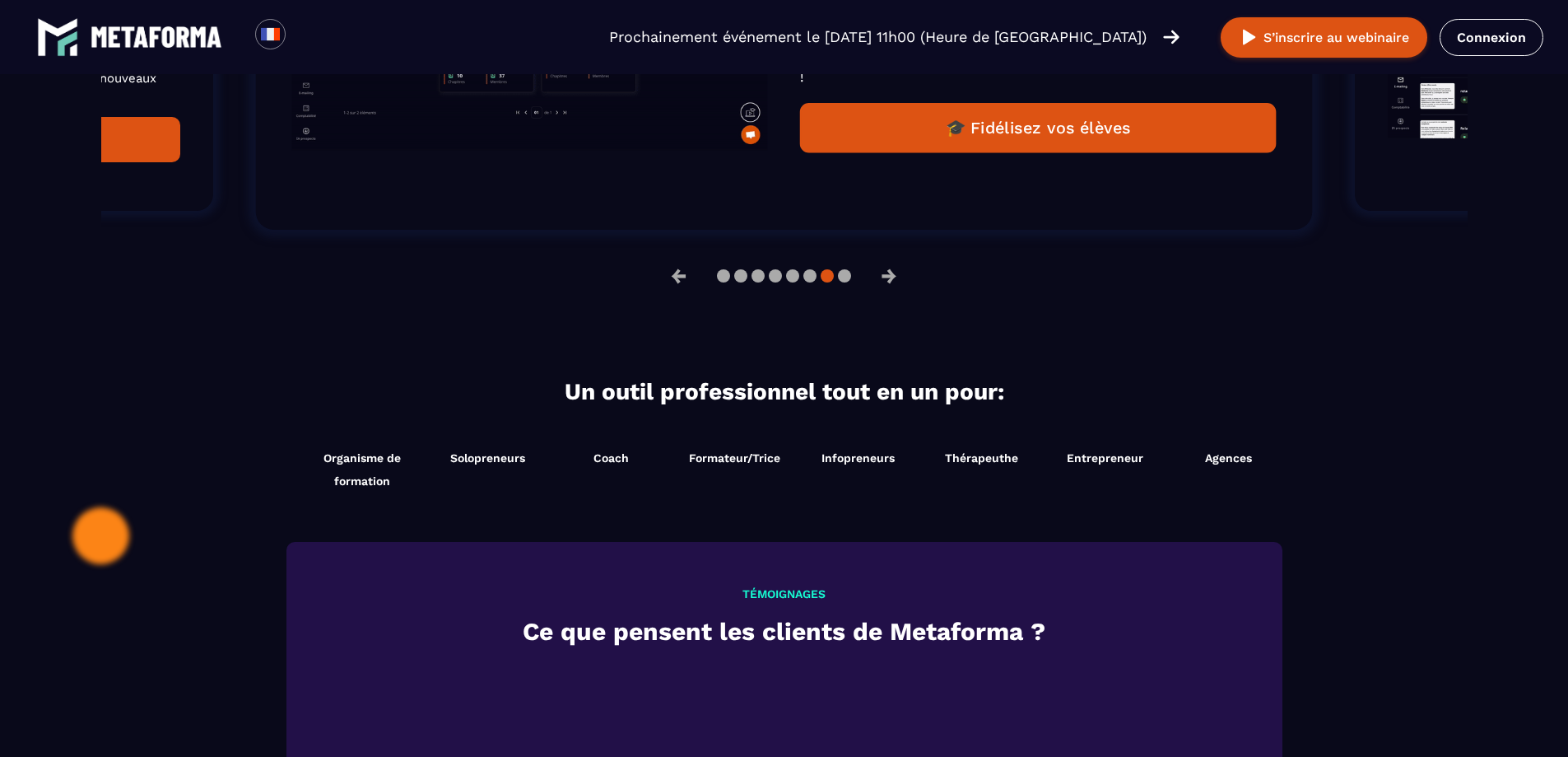
scroll to position [1428, 0]
